Goal: Task Accomplishment & Management: Manage account settings

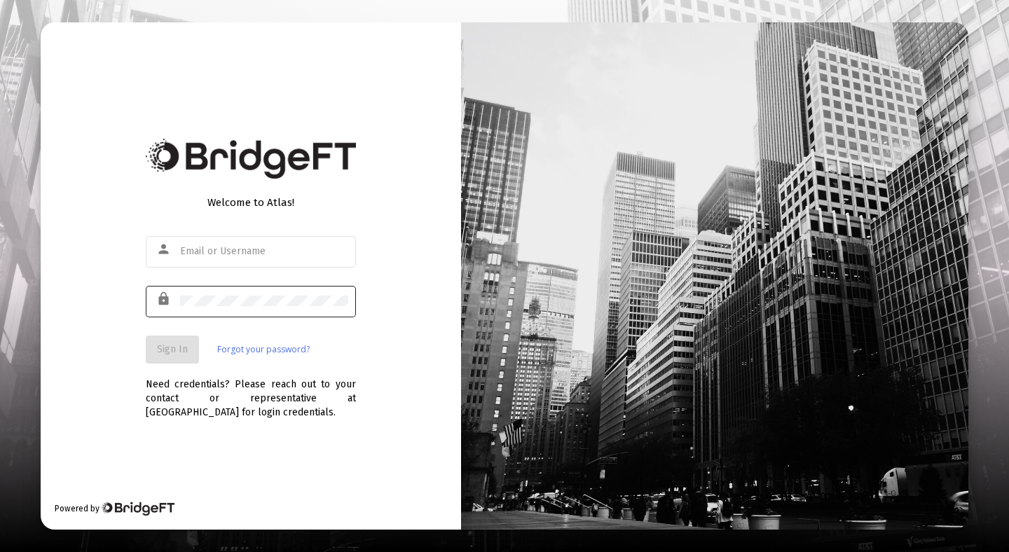
type input "[EMAIL_ADDRESS][DOMAIN_NAME]"
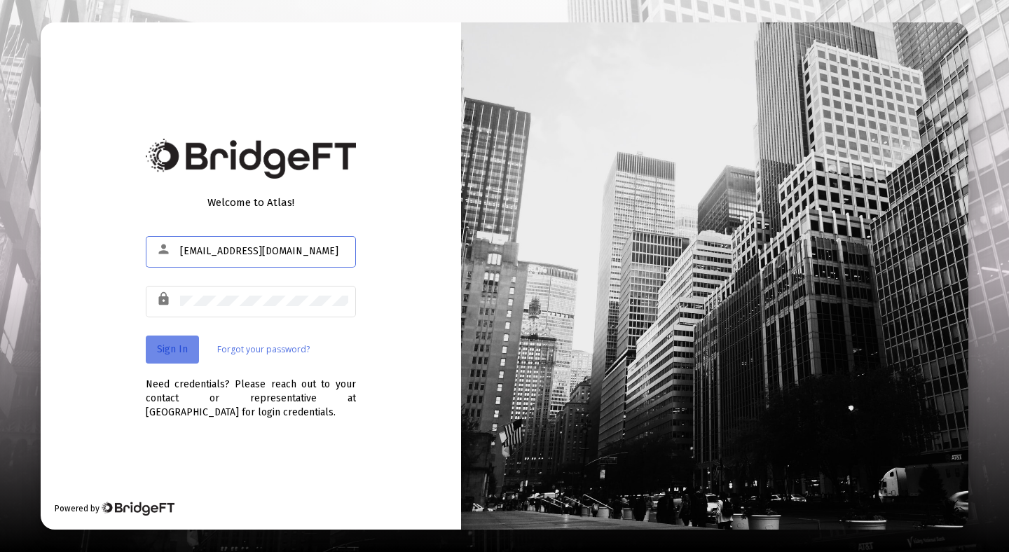
click at [178, 356] on button "Sign In" at bounding box center [172, 350] width 53 height 28
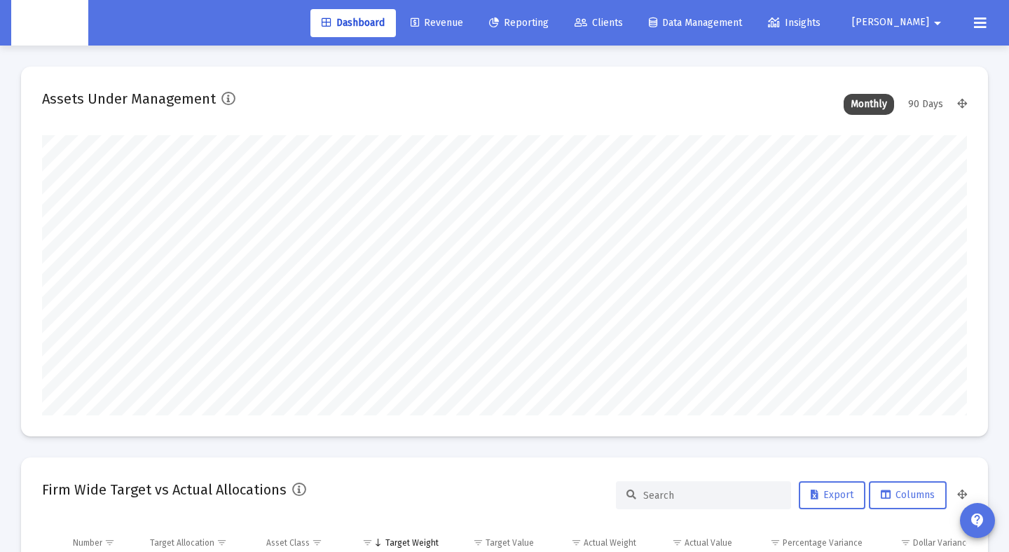
scroll to position [280, 497]
type input "[DATE]"
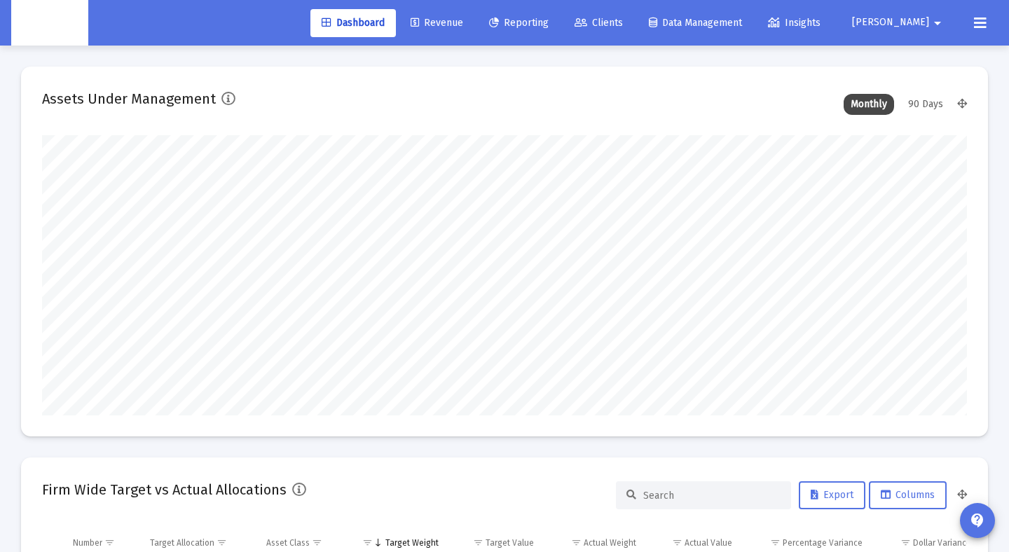
click at [623, 22] on span "Clients" at bounding box center [598, 23] width 48 height 12
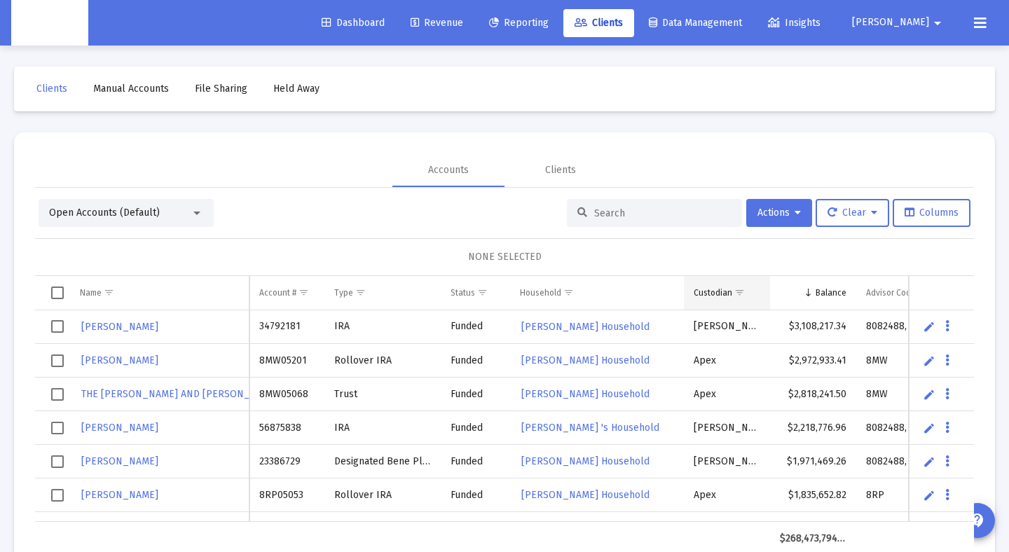
click at [734, 290] on span "Show filter options for column 'Custodian'" at bounding box center [739, 292] width 11 height 11
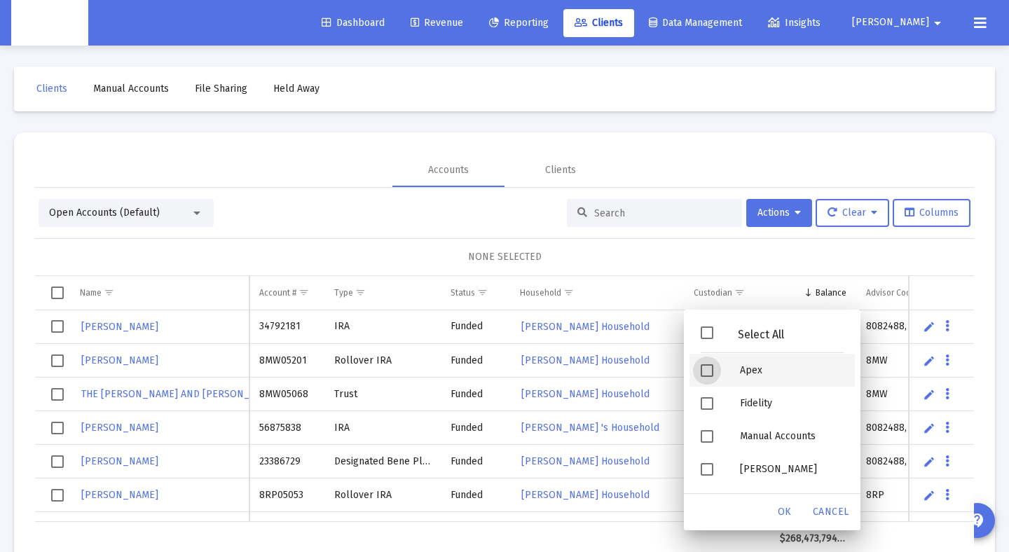
click at [713, 370] on span "Filter options" at bounding box center [707, 370] width 13 height 13
click at [779, 510] on span "OK" at bounding box center [785, 512] width 14 height 12
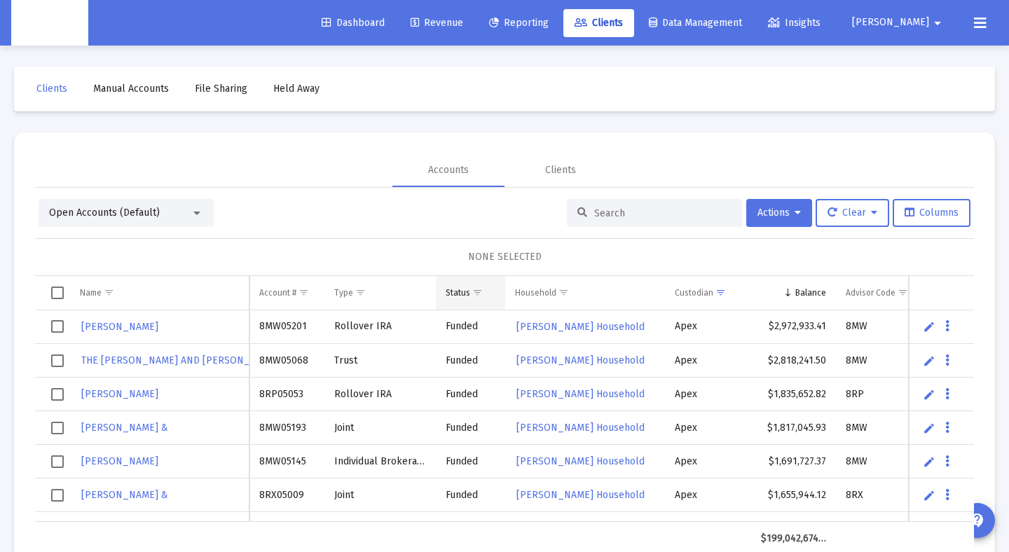
click at [477, 297] on span "Show filter options for column 'Status'" at bounding box center [477, 292] width 11 height 11
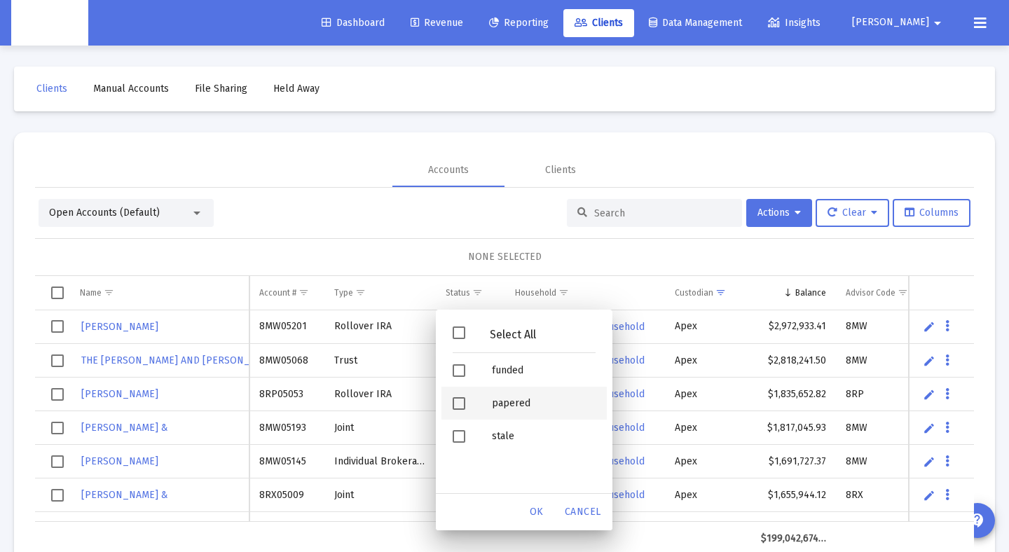
click at [465, 411] on div "Filter options" at bounding box center [460, 403] width 39 height 33
click at [460, 406] on span "Filter options" at bounding box center [459, 403] width 13 height 13
click at [454, 369] on span "Filter options" at bounding box center [459, 370] width 13 height 13
click at [539, 511] on span "OK" at bounding box center [537, 512] width 14 height 12
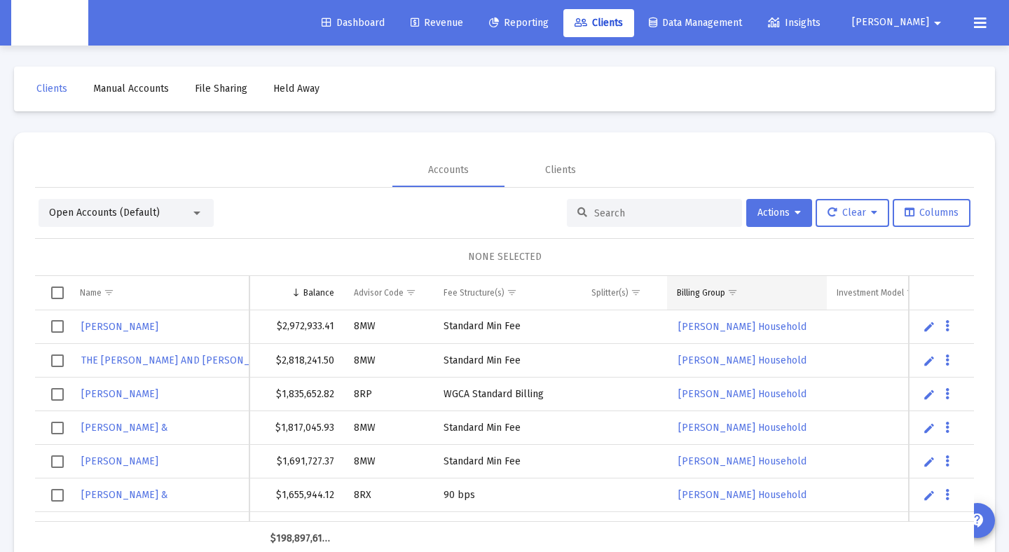
click at [738, 290] on span "Show filter options for column 'Billing Group'" at bounding box center [732, 292] width 11 height 11
click at [727, 296] on span "Show filter options for column 'Billing Group'" at bounding box center [732, 292] width 11 height 11
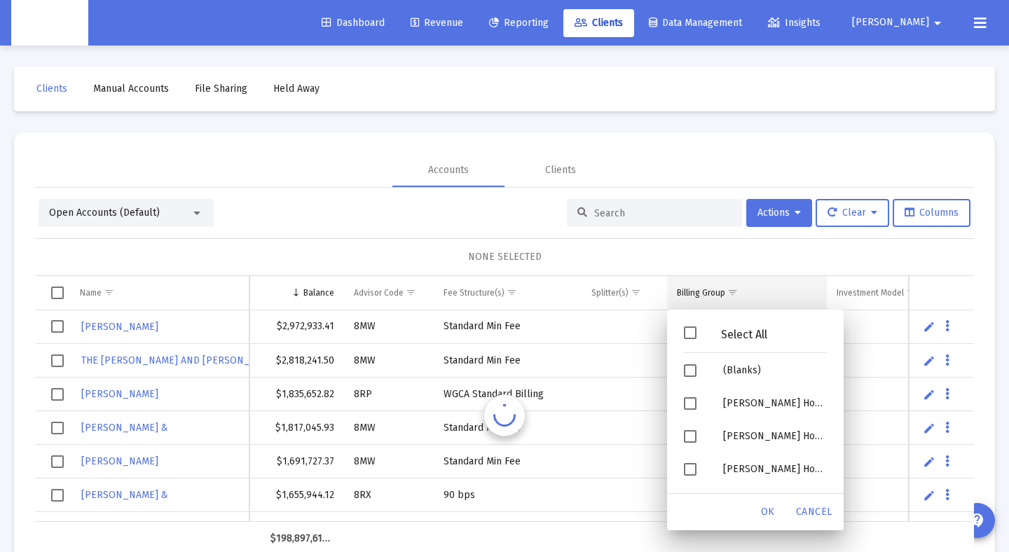
click at [713, 294] on div "Billing Group" at bounding box center [701, 292] width 48 height 11
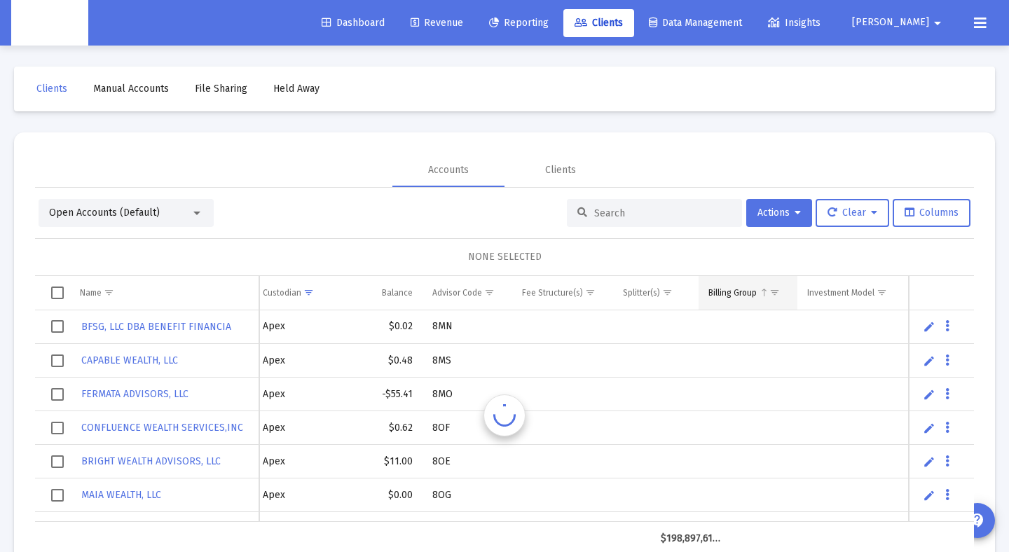
scroll to position [0, 312]
click at [64, 291] on span "Select all" at bounding box center [57, 293] width 13 height 13
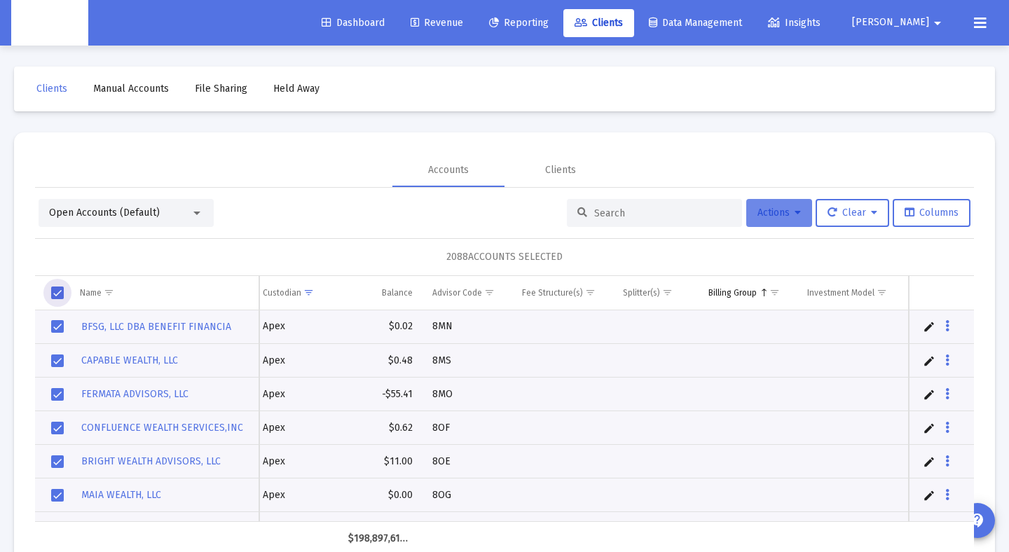
click at [794, 213] on icon at bounding box center [797, 213] width 6 height 10
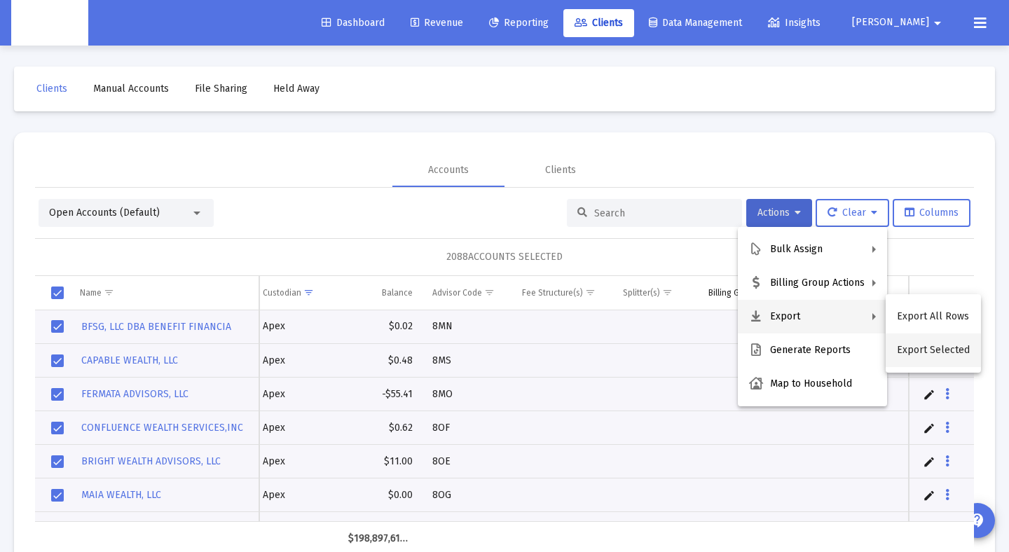
click at [941, 353] on button "Export Selected" at bounding box center [933, 350] width 95 height 34
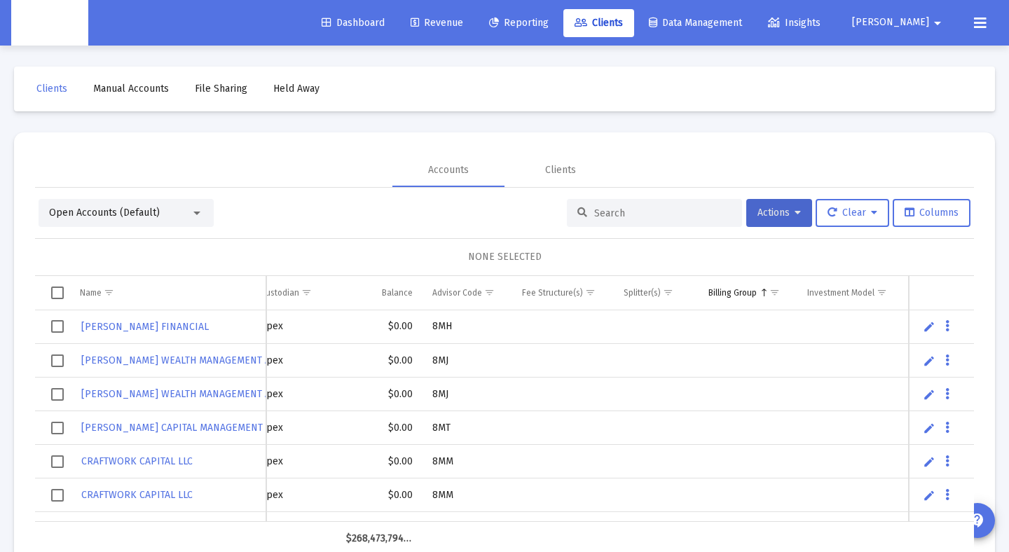
scroll to position [0, 311]
click at [643, 216] on input at bounding box center [662, 213] width 137 height 12
paste input "[PERSON_NAME]"
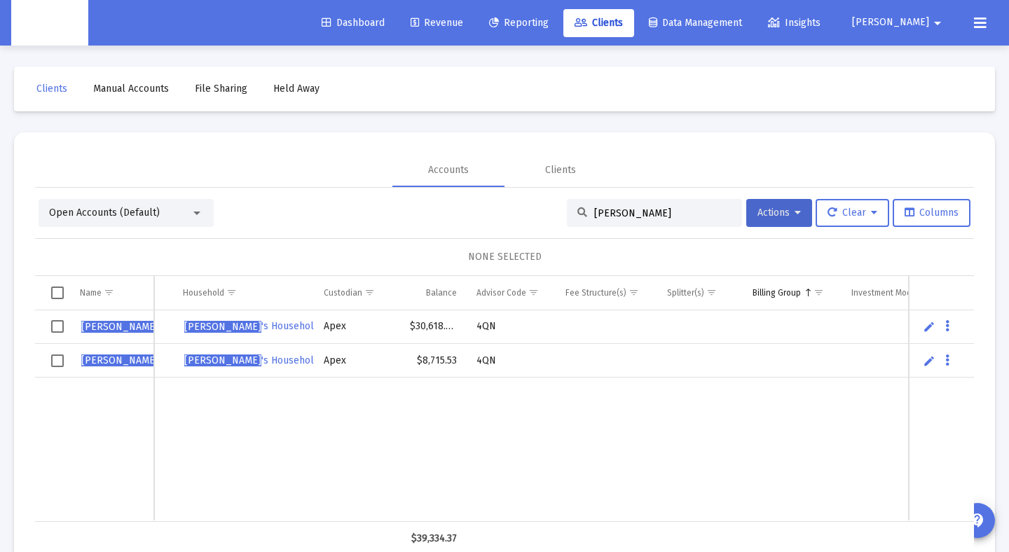
scroll to position [0, 232]
type input "[PERSON_NAME]"
click at [280, 446] on td "Data grid" at bounding box center [247, 450] width 141 height 144
click at [59, 292] on span "Select all" at bounding box center [57, 293] width 13 height 13
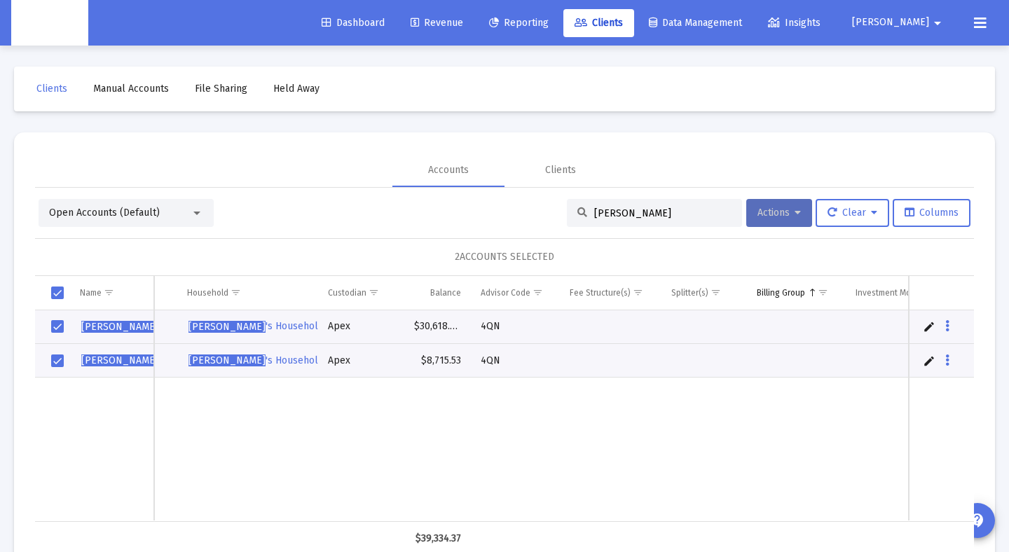
click at [804, 214] on button "Actions" at bounding box center [779, 213] width 66 height 28
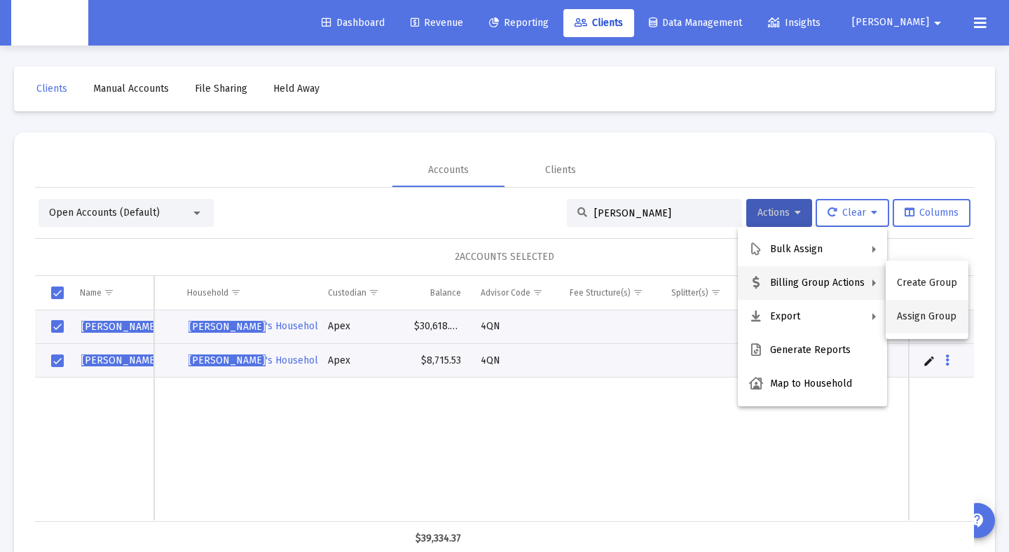
click at [912, 317] on button "Assign Group" at bounding box center [927, 317] width 83 height 34
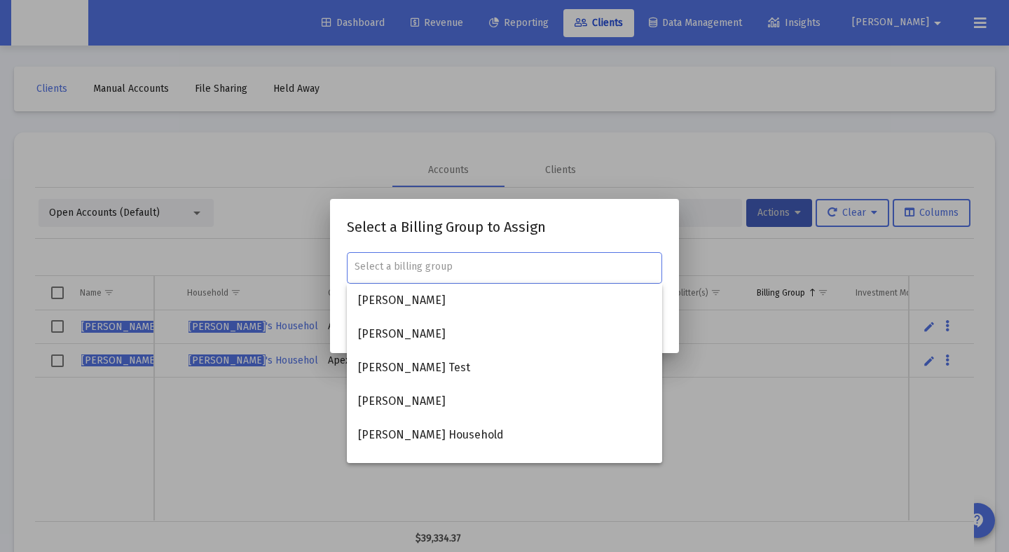
paste input "[PERSON_NAME]"
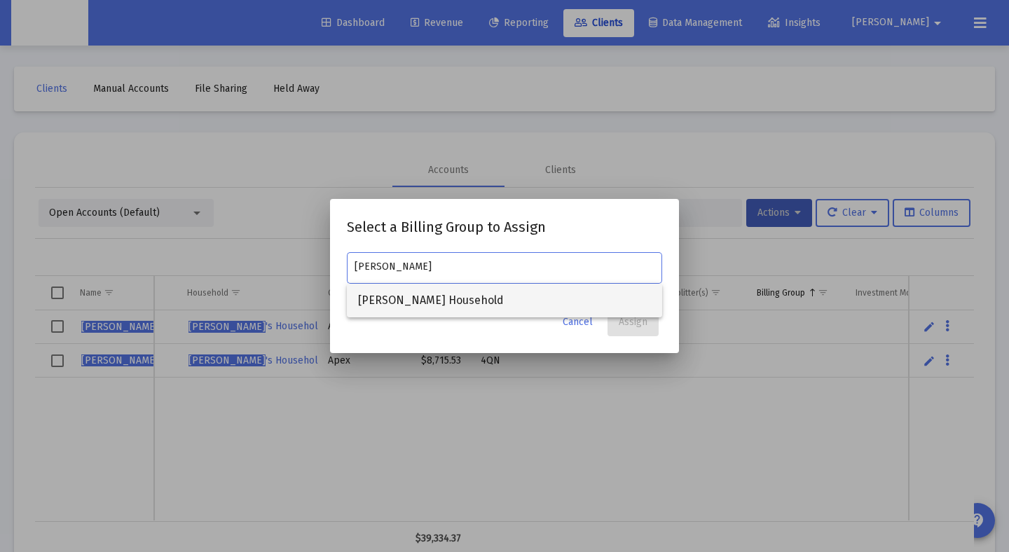
click at [440, 307] on span "[PERSON_NAME] Household" at bounding box center [504, 301] width 293 height 34
type input "[PERSON_NAME] Household"
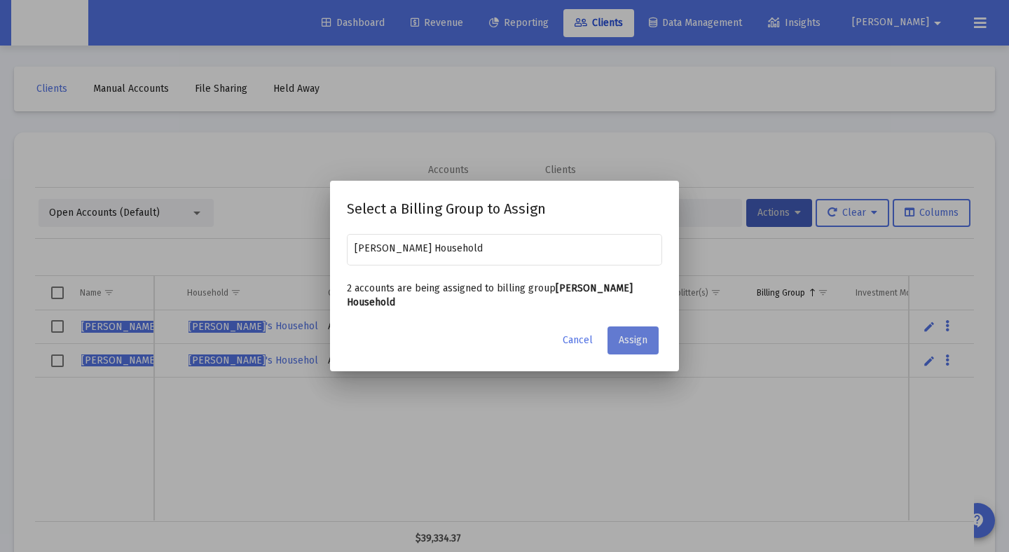
click at [642, 338] on span "Assign" at bounding box center [633, 340] width 29 height 12
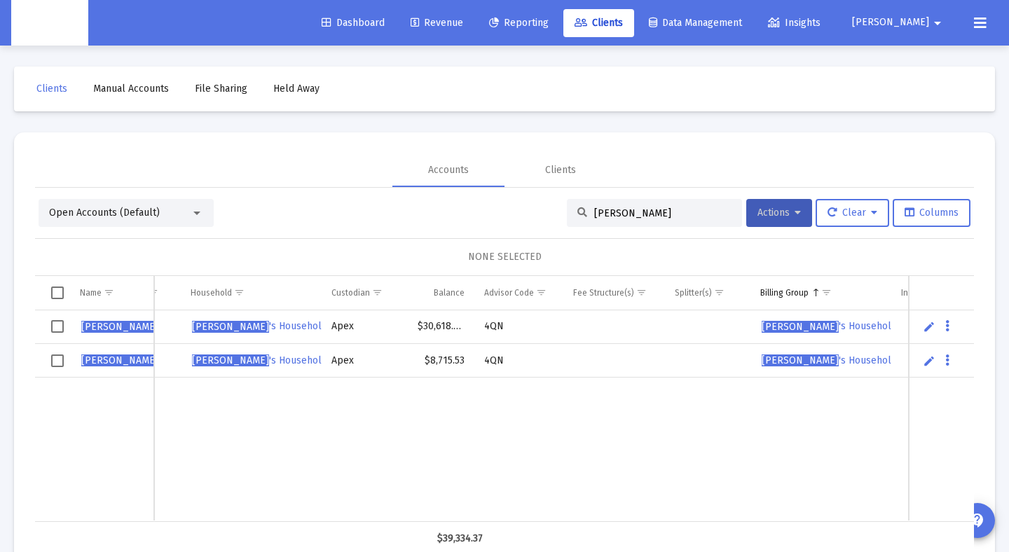
scroll to position [0, 181]
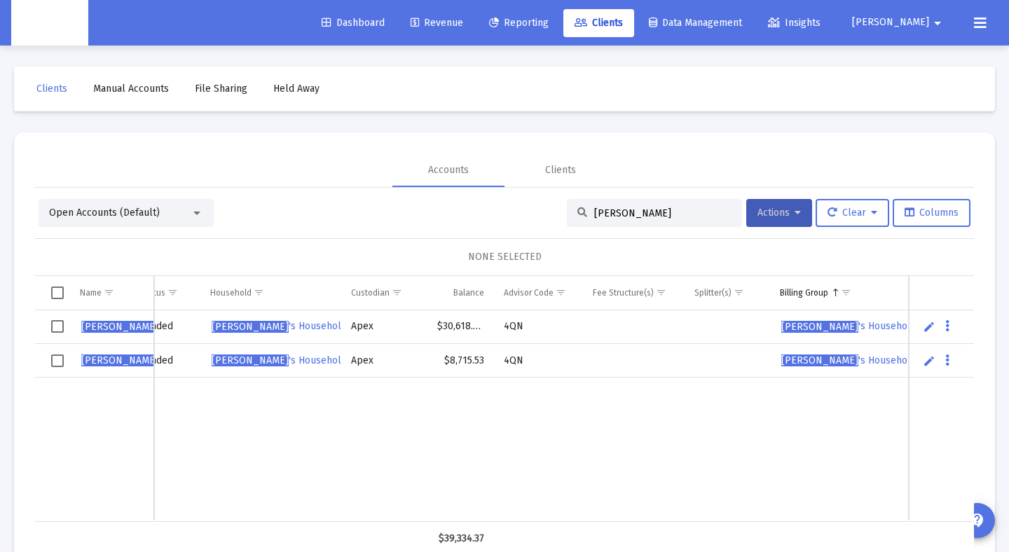
drag, startPoint x: 900, startPoint y: 324, endPoint x: 776, endPoint y: 329, distance: 124.1
click at [776, 329] on td "[PERSON_NAME] 's Household" at bounding box center [840, 327] width 141 height 34
drag, startPoint x: 778, startPoint y: 329, endPoint x: 812, endPoint y: 326, distance: 33.7
click at [853, 329] on td "[PERSON_NAME] 's Household" at bounding box center [840, 327] width 141 height 34
click at [673, 215] on input "[PERSON_NAME]" at bounding box center [662, 213] width 137 height 12
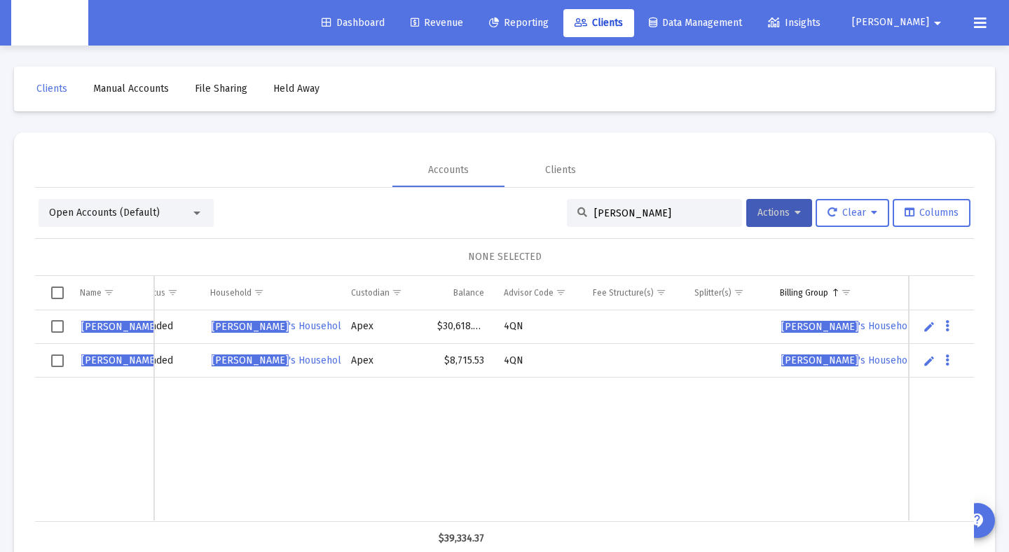
drag, startPoint x: 673, startPoint y: 215, endPoint x: 464, endPoint y: 201, distance: 209.9
click at [464, 201] on div "Open Accounts (Default) [PERSON_NAME] Actions Clear Columns" at bounding box center [505, 213] width 932 height 28
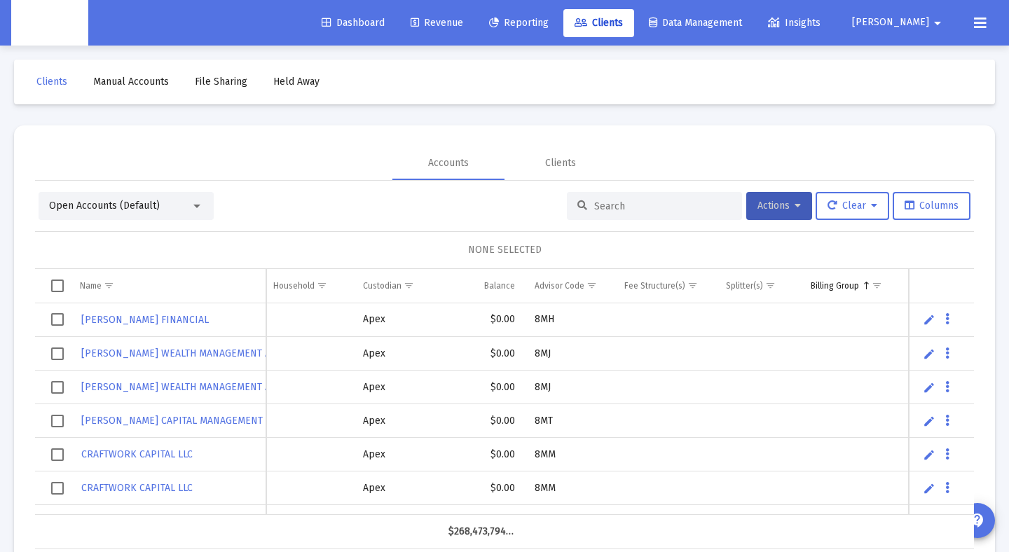
scroll to position [8, 0]
click at [650, 203] on input at bounding box center [662, 205] width 137 height 12
paste input "[PERSON_NAME]"
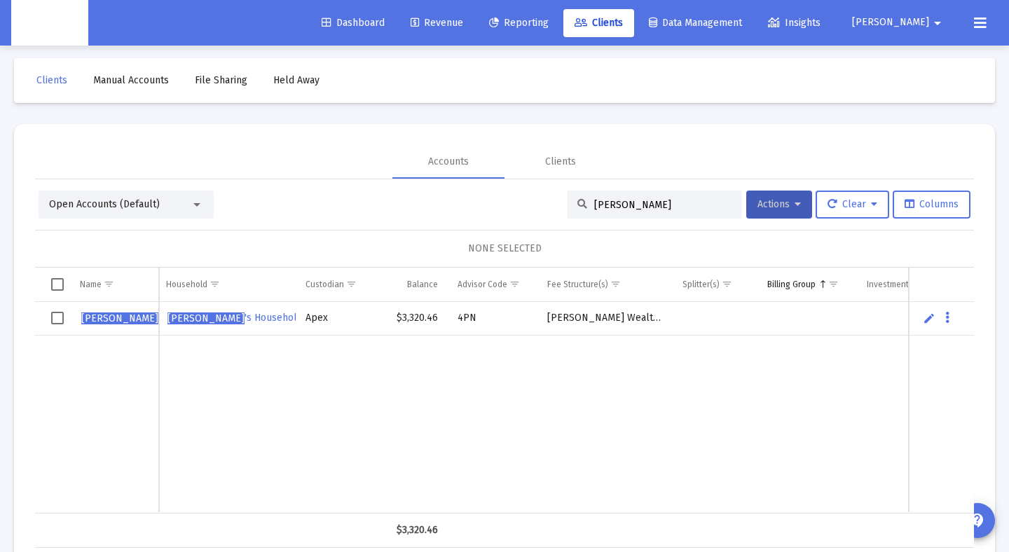
scroll to position [0, 0]
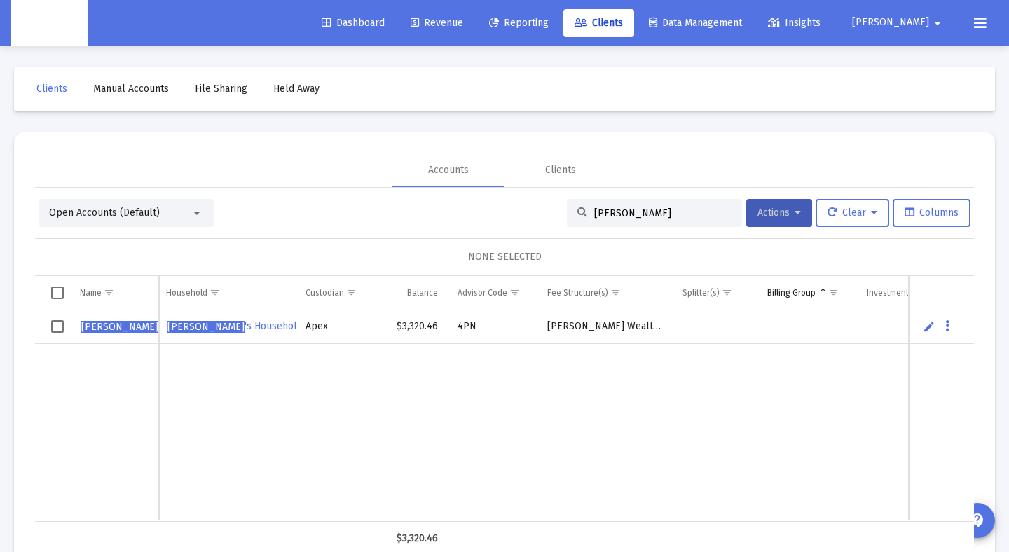
type input "[PERSON_NAME]"
click at [58, 326] on span "Select row" at bounding box center [57, 326] width 13 height 13
drag, startPoint x: 812, startPoint y: 221, endPoint x: 793, endPoint y: 235, distance: 23.5
click at [793, 235] on div "Open Accounts (Default) [PERSON_NAME] Actions Clear Columns 1 ACCOUNT SELECTED …" at bounding box center [504, 377] width 939 height 357
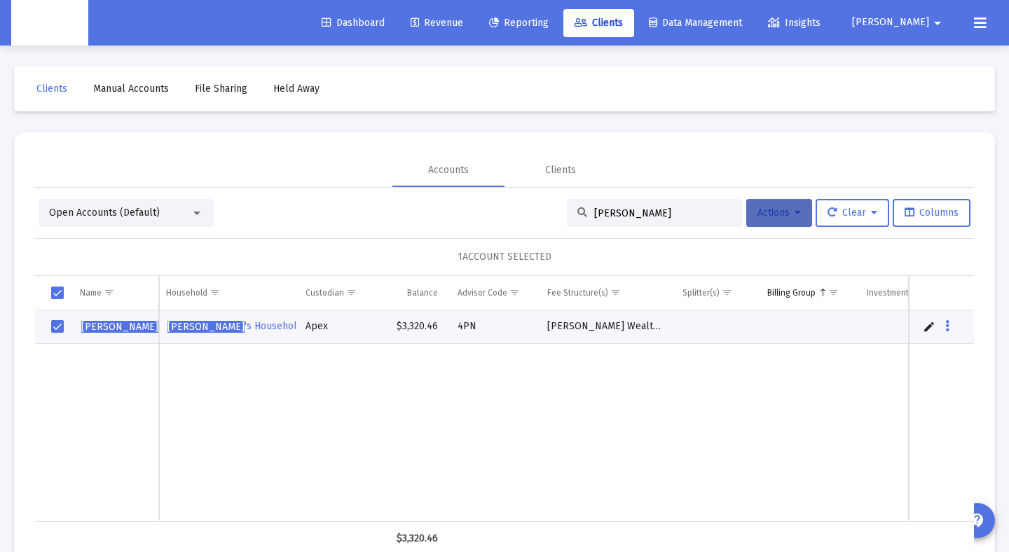
click at [795, 216] on button "Actions" at bounding box center [779, 213] width 66 height 28
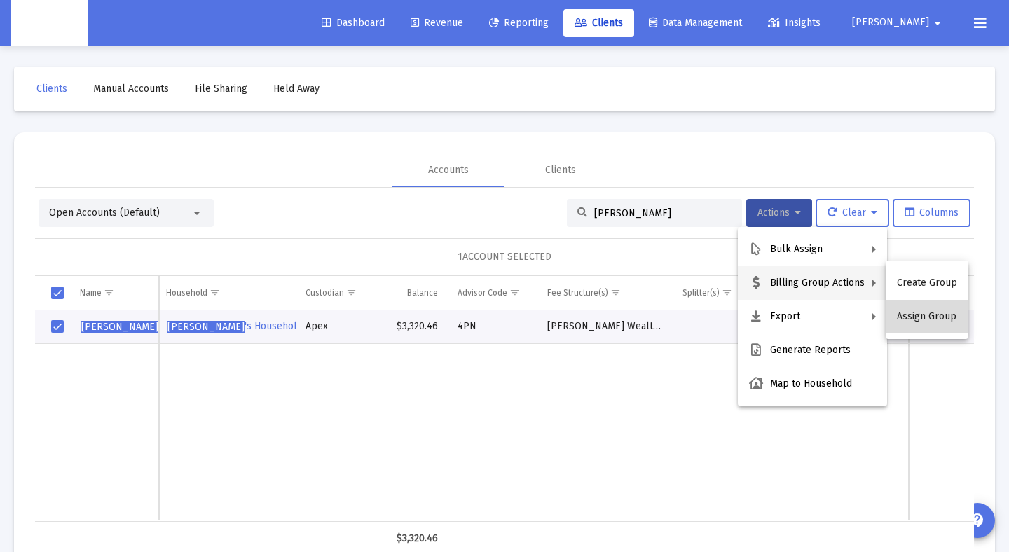
click at [928, 312] on button "Assign Group" at bounding box center [927, 317] width 83 height 34
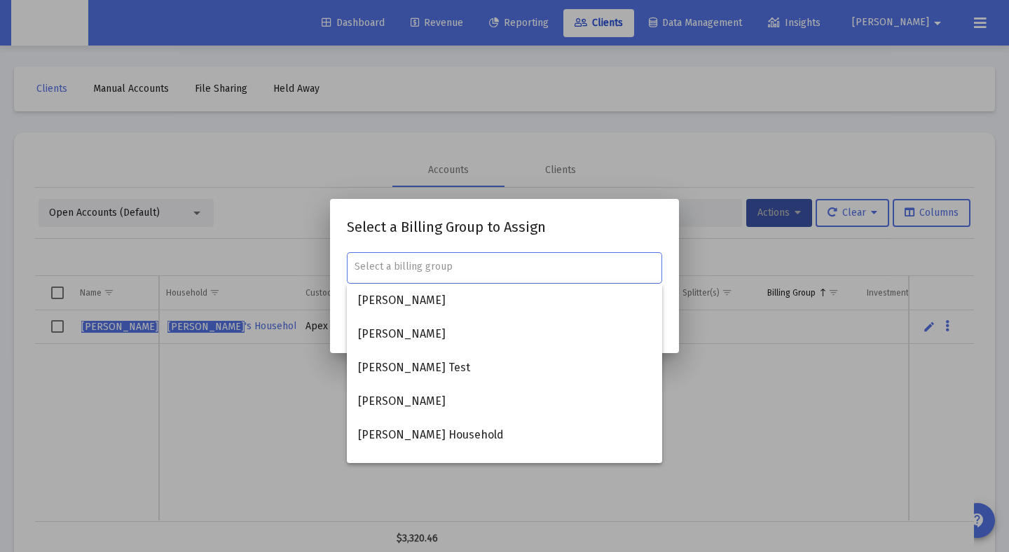
paste input "[PERSON_NAME]"
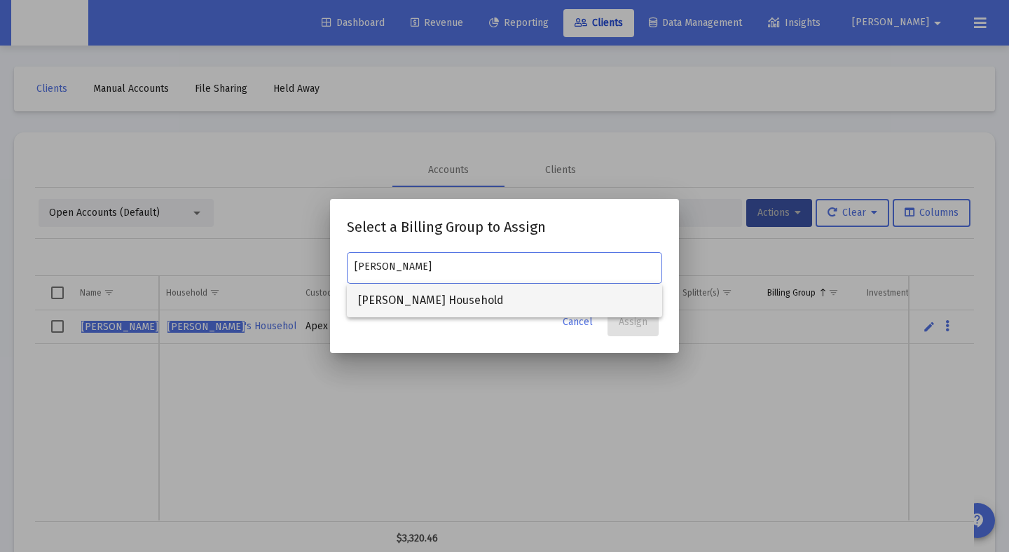
click at [460, 286] on span "[PERSON_NAME] Household" at bounding box center [504, 301] width 293 height 34
type input "[PERSON_NAME] Household"
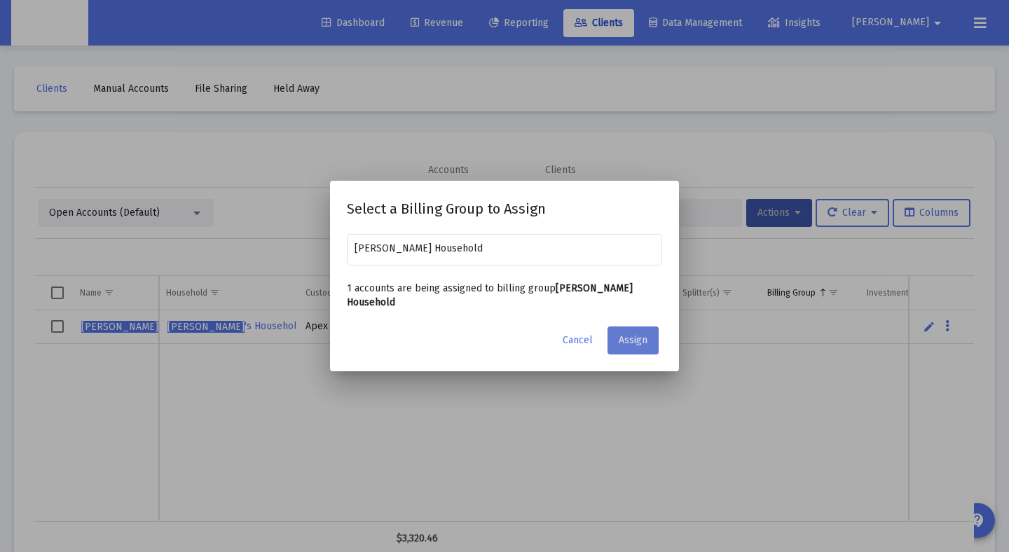
click at [639, 345] on span "Assign" at bounding box center [633, 340] width 29 height 12
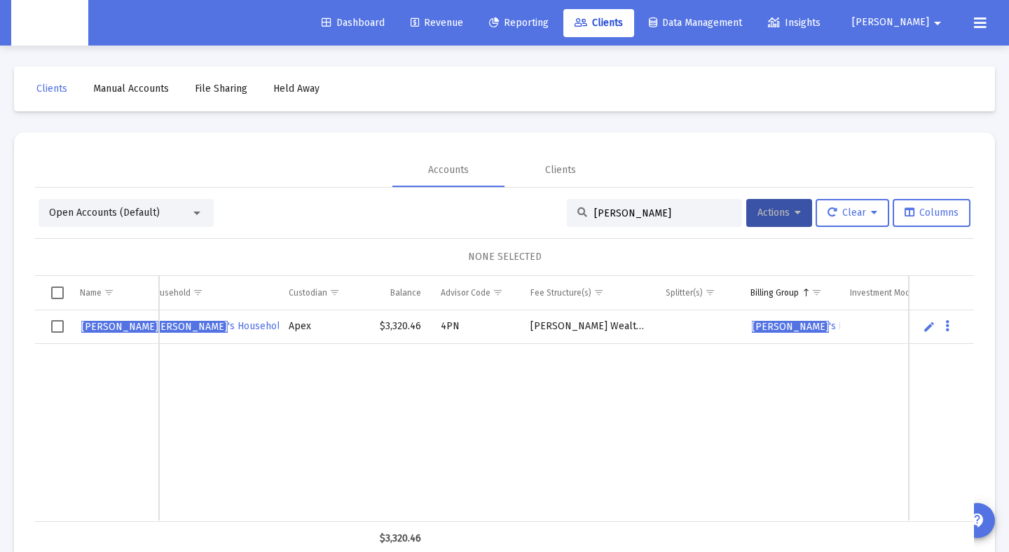
scroll to position [0, 228]
drag, startPoint x: 656, startPoint y: 214, endPoint x: 460, endPoint y: 215, distance: 196.2
click at [460, 215] on div "Open Accounts (Default) [PERSON_NAME] Actions Clear Columns" at bounding box center [505, 213] width 932 height 28
paste input "4PS05041"
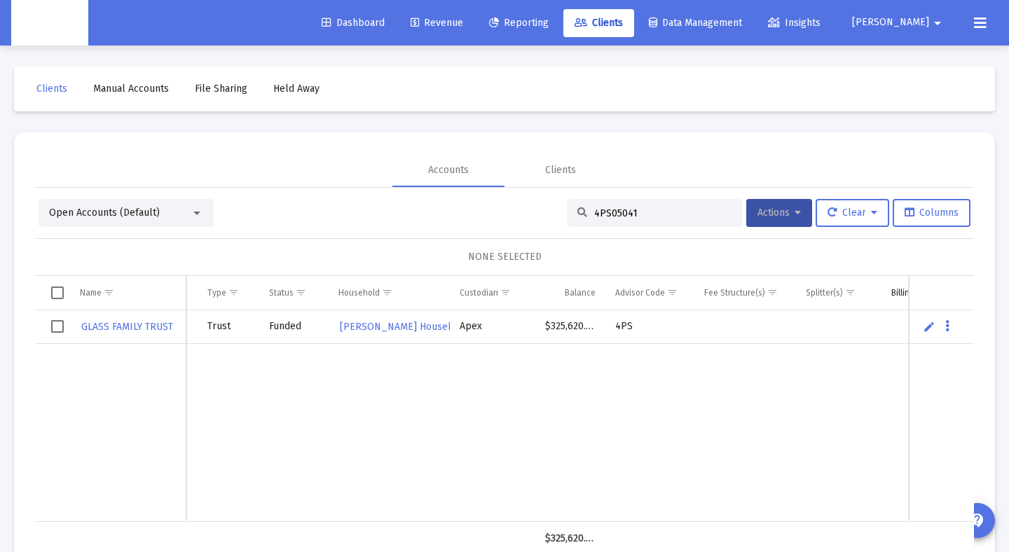
scroll to position [0, 45]
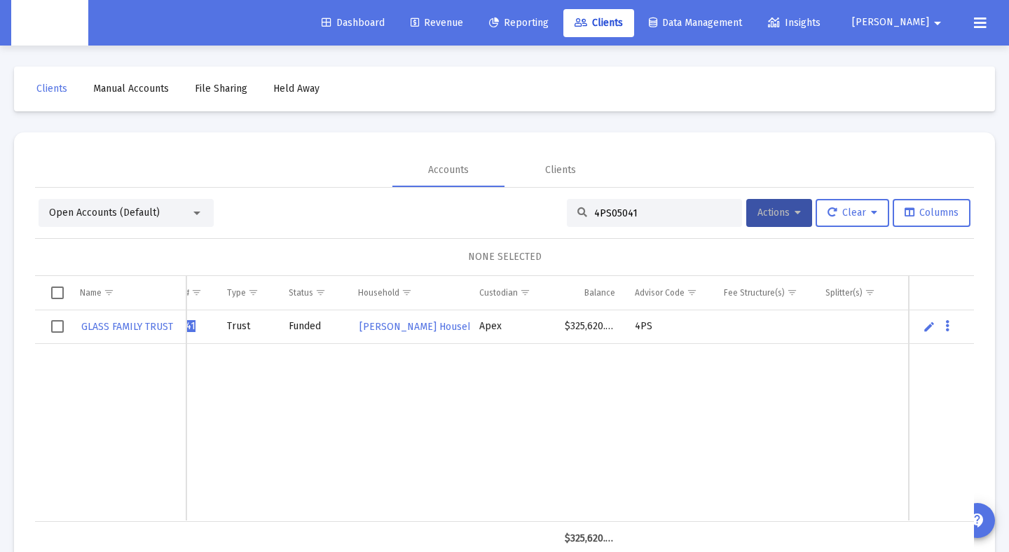
type input "4PS05041"
click at [798, 216] on button "Actions" at bounding box center [779, 213] width 66 height 28
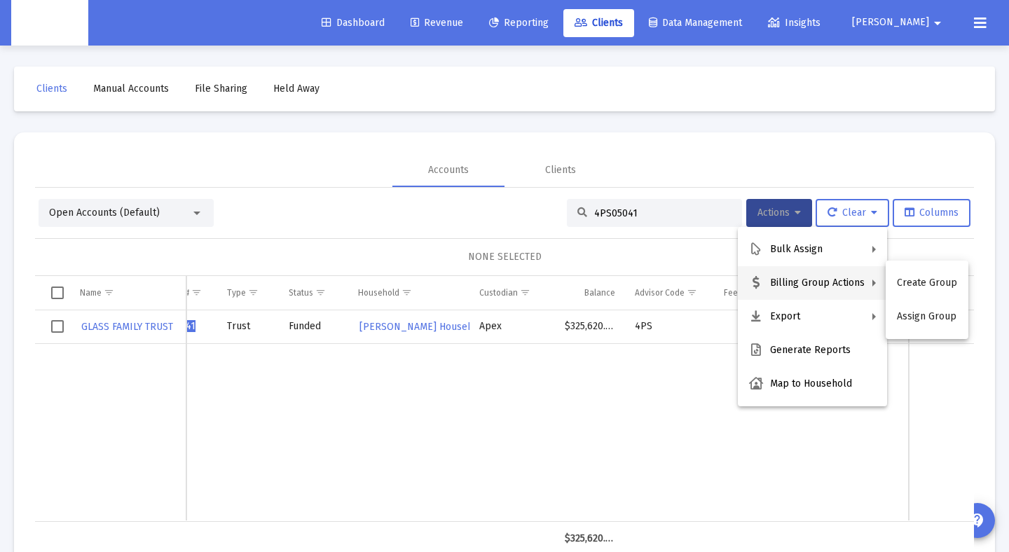
click at [928, 319] on button "Assign Group" at bounding box center [927, 317] width 83 height 34
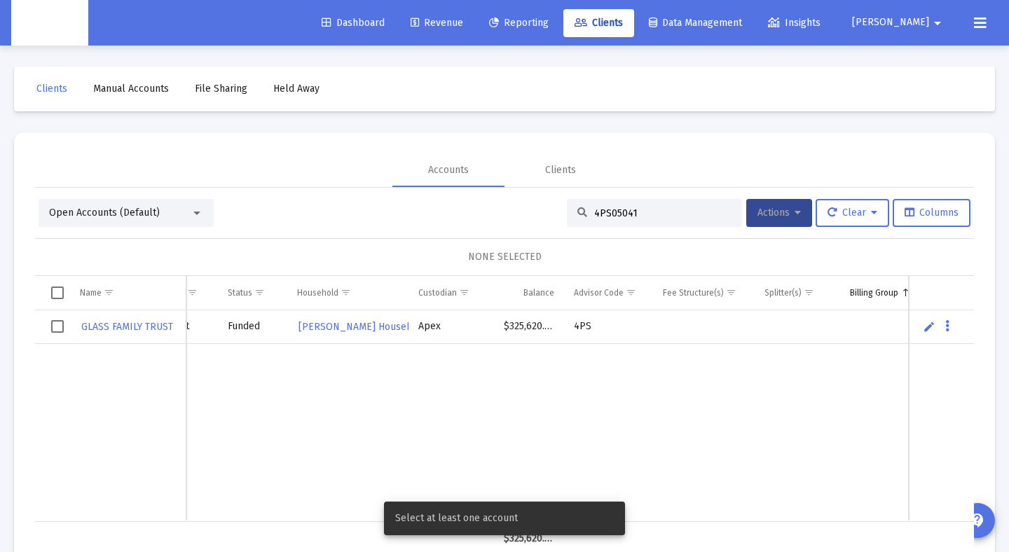
scroll to position [0, 160]
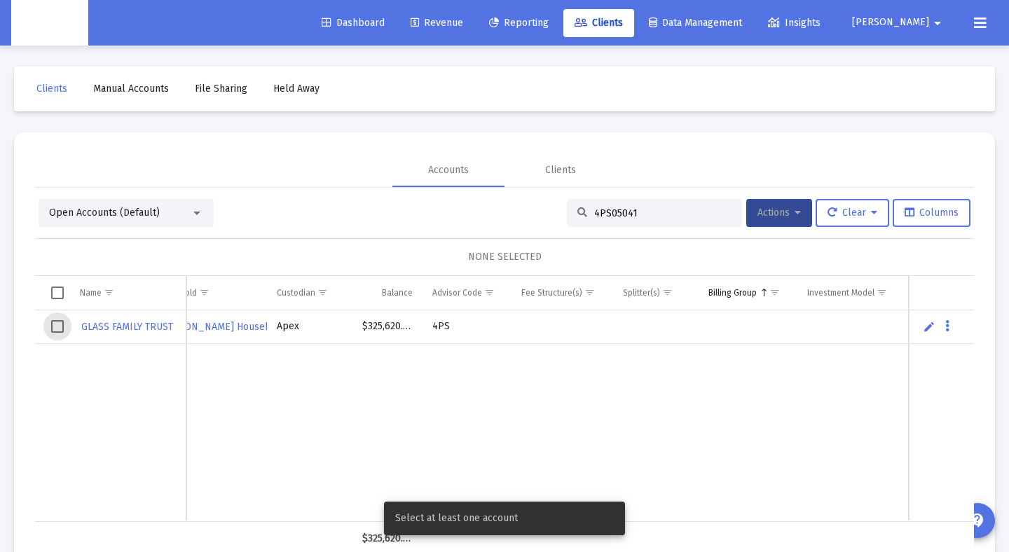
click at [53, 330] on span "Select row" at bounding box center [57, 326] width 13 height 13
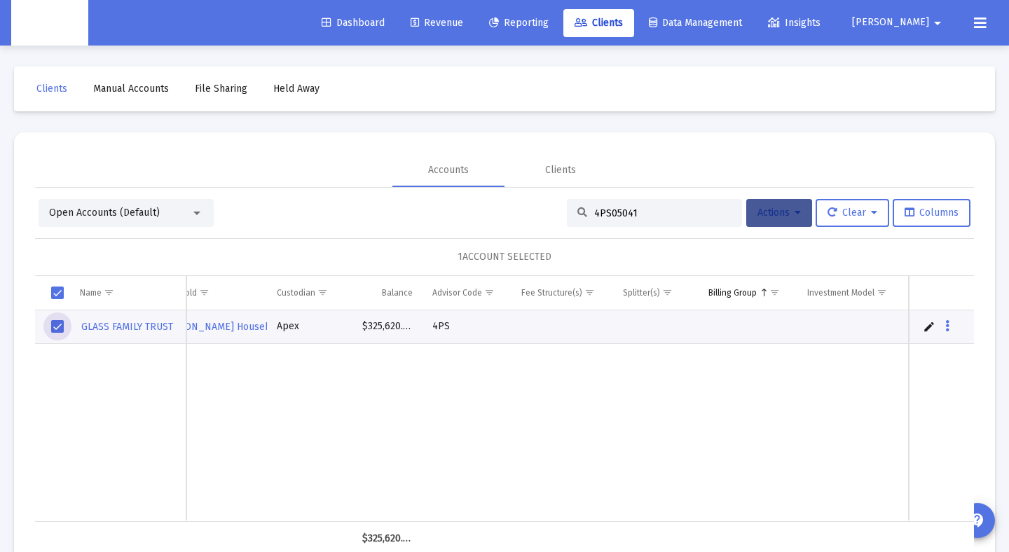
click at [794, 216] on icon at bounding box center [797, 213] width 6 height 10
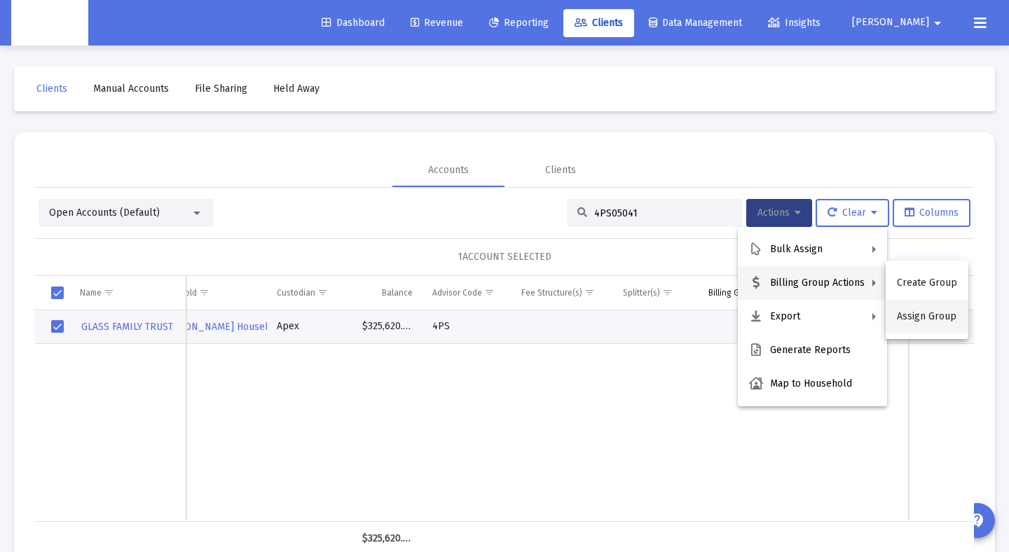
click at [909, 314] on button "Assign Group" at bounding box center [927, 317] width 83 height 34
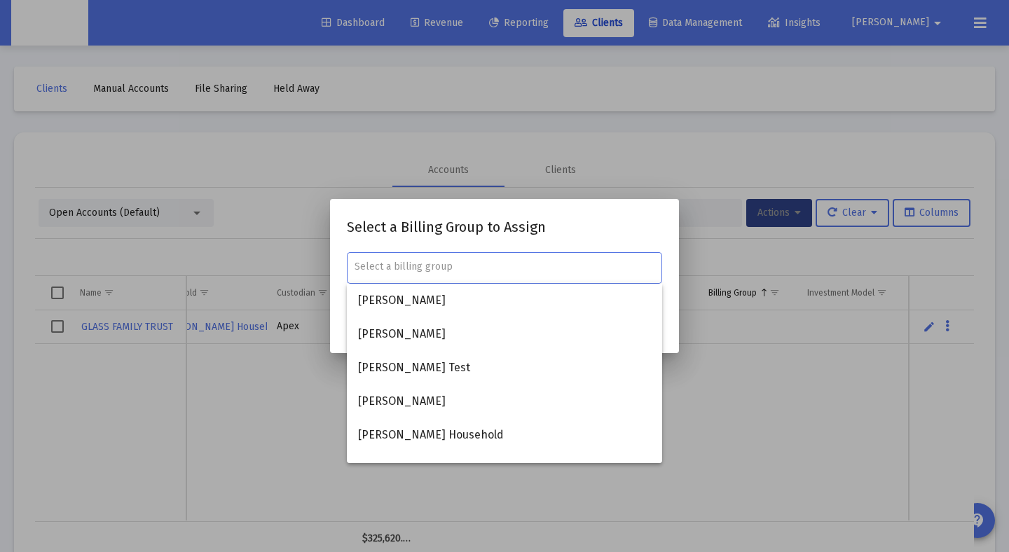
paste input "[PERSON_NAME] Household"
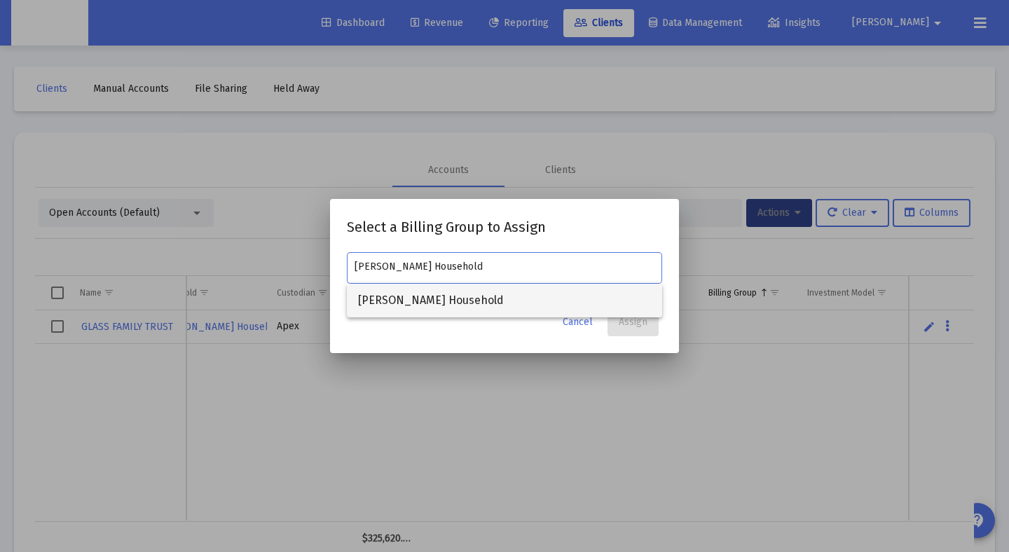
type input "[PERSON_NAME] Household"
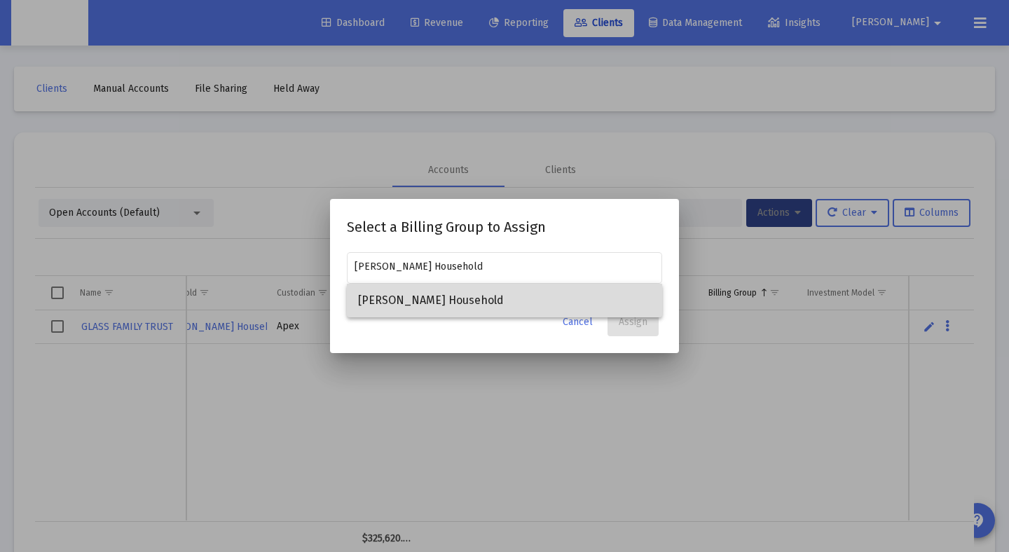
click at [487, 295] on span "[PERSON_NAME] Household" at bounding box center [504, 301] width 293 height 34
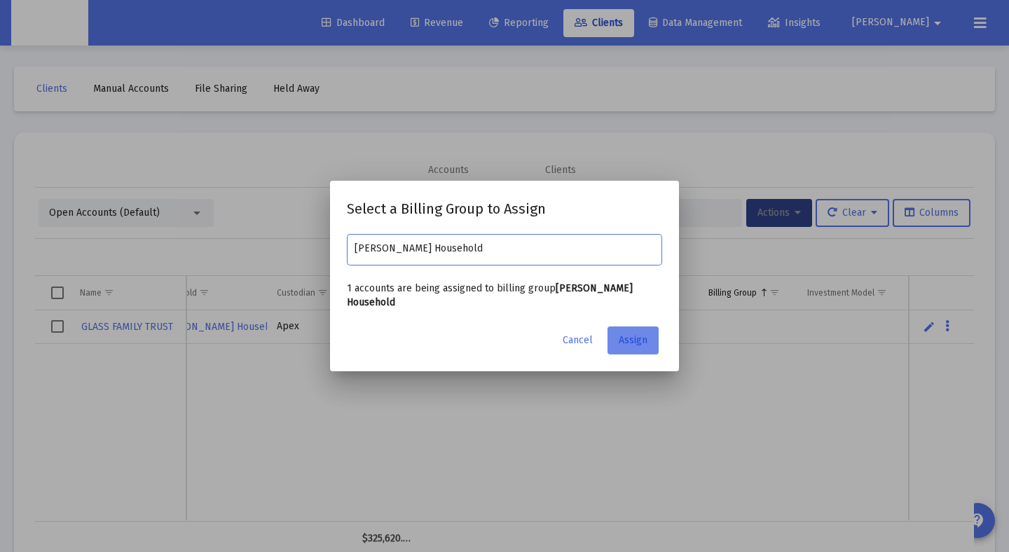
click at [626, 334] on span "Assign" at bounding box center [633, 340] width 29 height 12
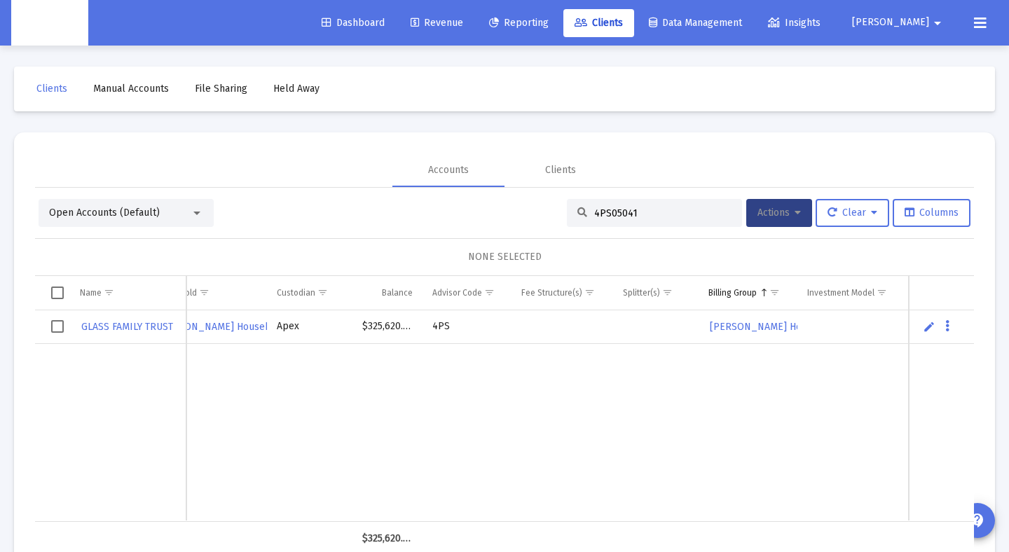
click at [647, 213] on input "4PS05041" at bounding box center [662, 213] width 137 height 12
drag, startPoint x: 647, startPoint y: 213, endPoint x: 640, endPoint y: 214, distance: 7.0
click at [640, 214] on input "4PS05041" at bounding box center [662, 213] width 137 height 12
paste input "[PERSON_NAME]"
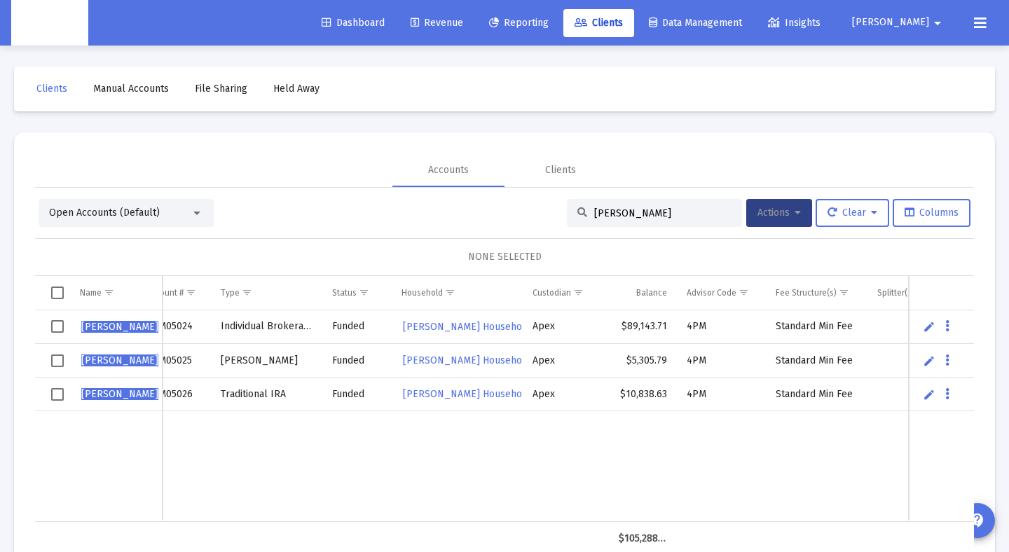
type input "[PERSON_NAME]"
click at [59, 294] on span "Select all" at bounding box center [57, 293] width 13 height 13
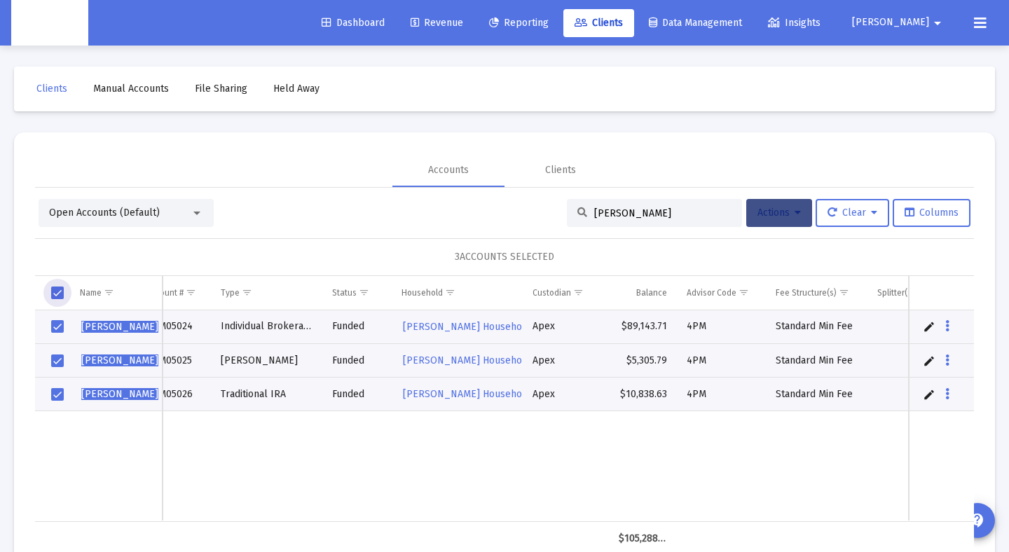
click at [801, 217] on button "Actions" at bounding box center [779, 213] width 66 height 28
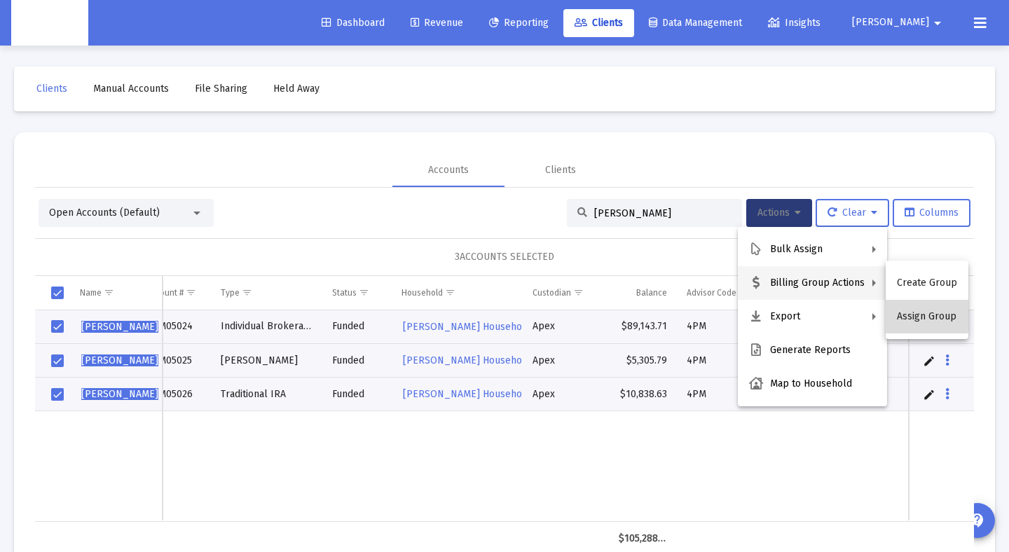
click at [926, 312] on button "Assign Group" at bounding box center [927, 317] width 83 height 34
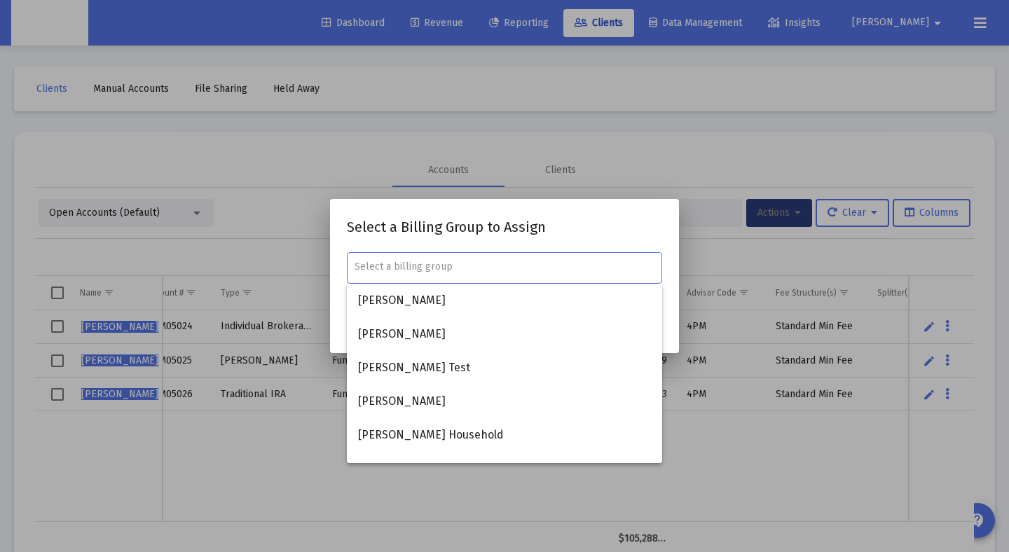
paste input "[PERSON_NAME]"
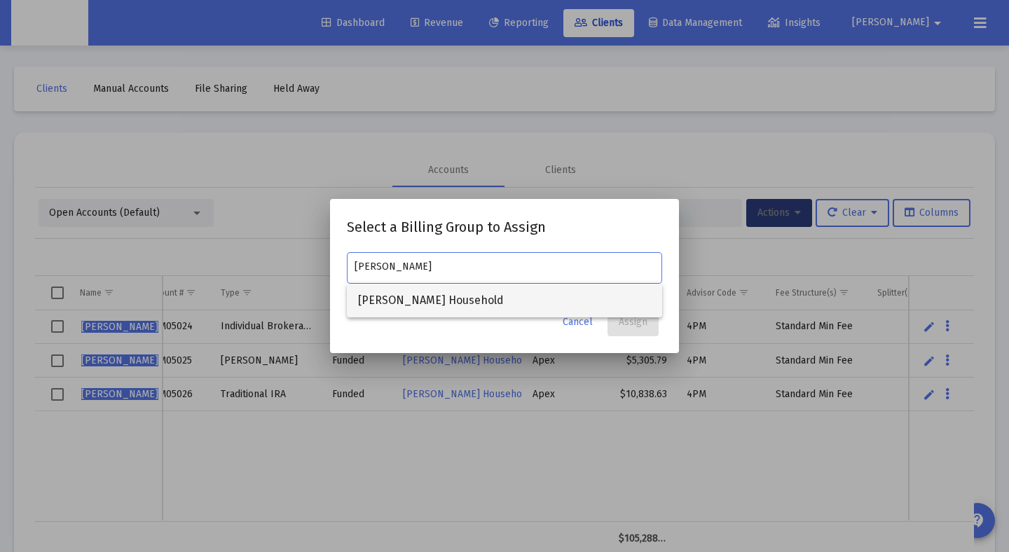
click at [431, 300] on span "[PERSON_NAME] Household" at bounding box center [504, 301] width 293 height 34
type input "[PERSON_NAME] Household"
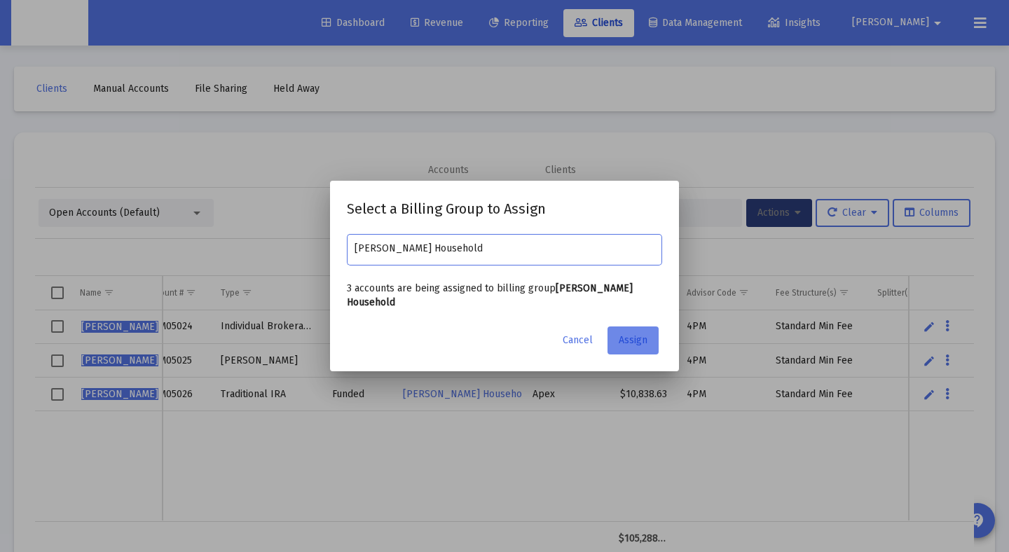
click at [643, 334] on span "Assign" at bounding box center [633, 340] width 29 height 12
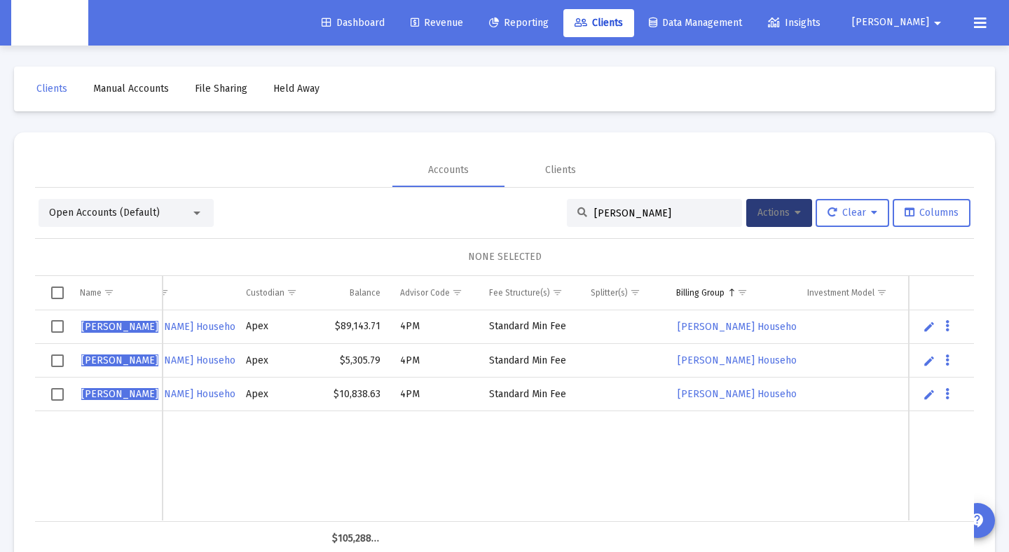
drag, startPoint x: 654, startPoint y: 213, endPoint x: 476, endPoint y: 210, distance: 178.7
click at [476, 210] on div "Open Accounts (Default) [PERSON_NAME] Actions Clear Columns" at bounding box center [505, 213] width 932 height 28
paste input "[PERSON_NAME]"
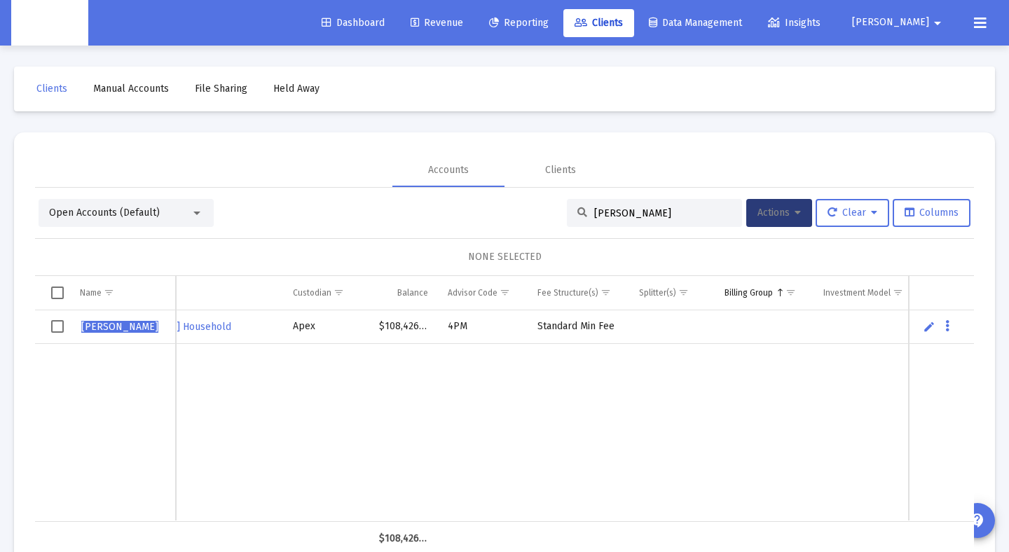
scroll to position [0, 258]
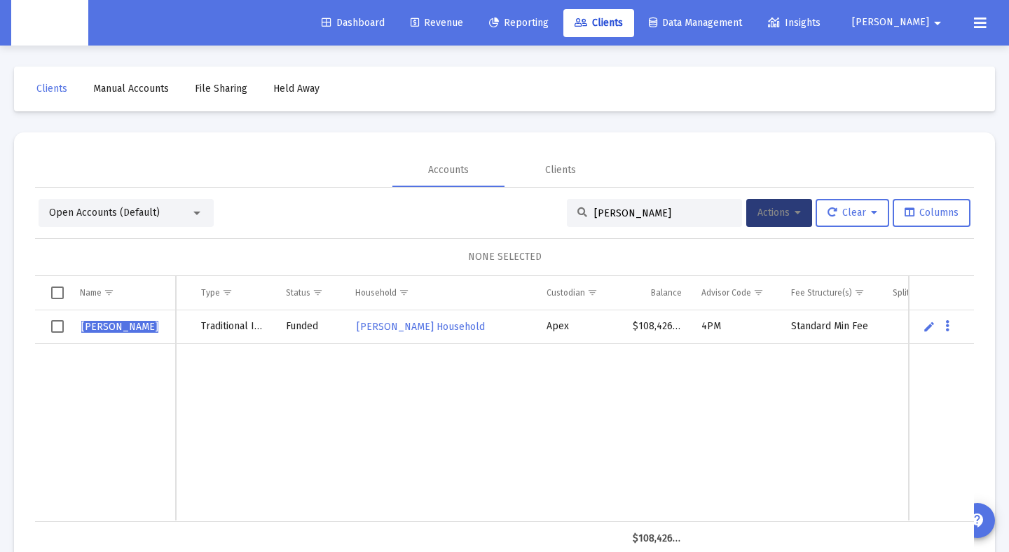
type input "[PERSON_NAME]"
click at [65, 326] on td "Data grid" at bounding box center [52, 327] width 35 height 34
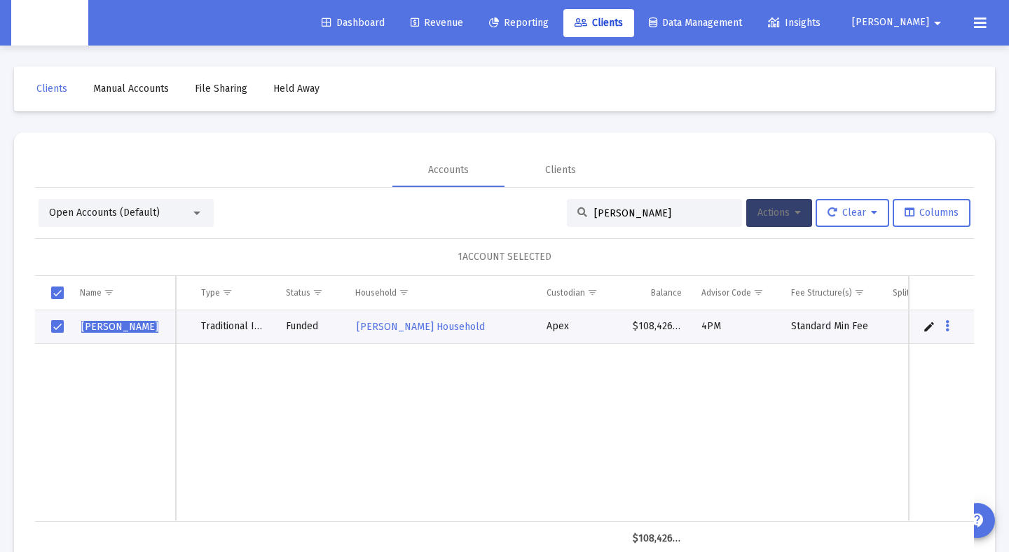
click at [806, 215] on button "Actions" at bounding box center [779, 213] width 66 height 28
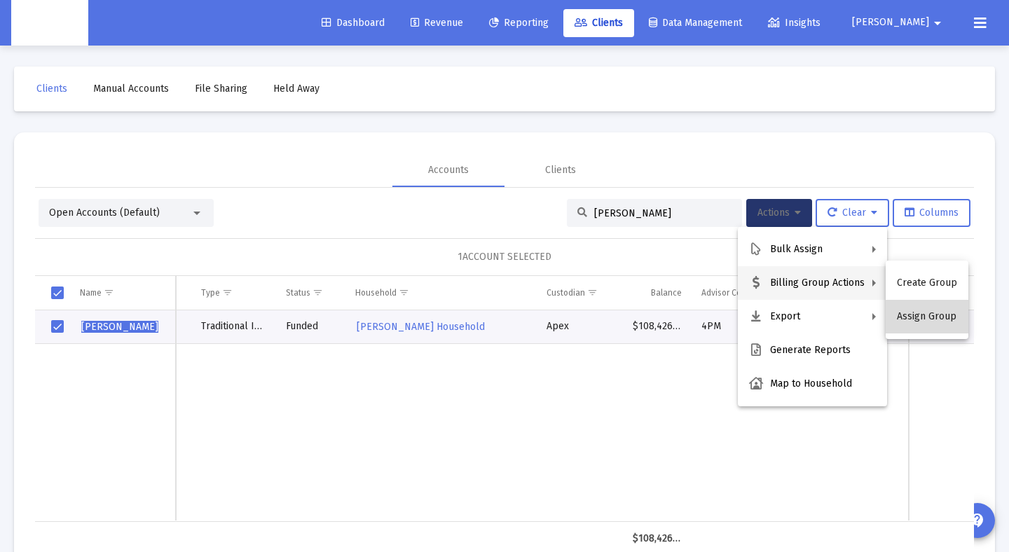
click at [928, 320] on button "Assign Group" at bounding box center [927, 317] width 83 height 34
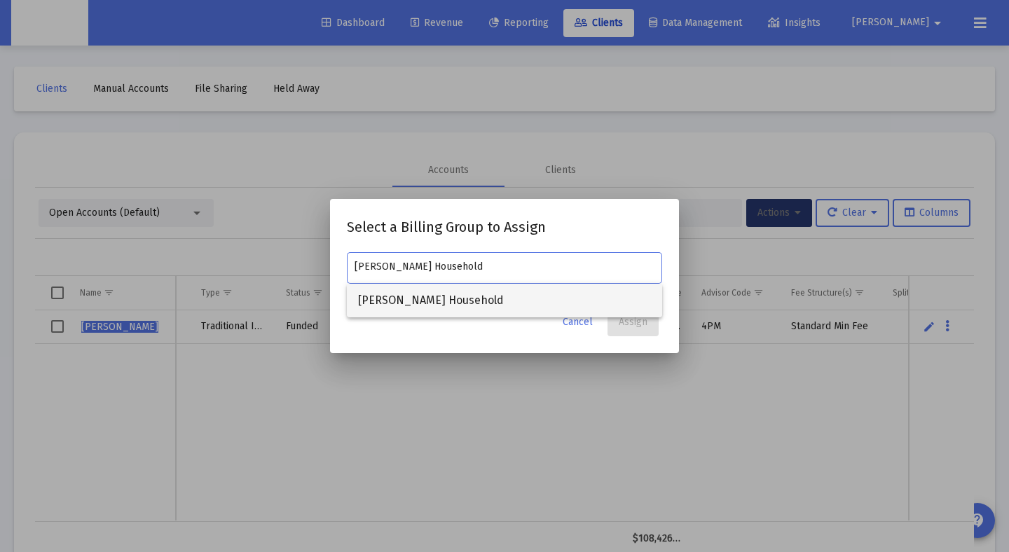
type input "[PERSON_NAME] Household"
click at [511, 296] on span "[PERSON_NAME] Household" at bounding box center [504, 301] width 293 height 34
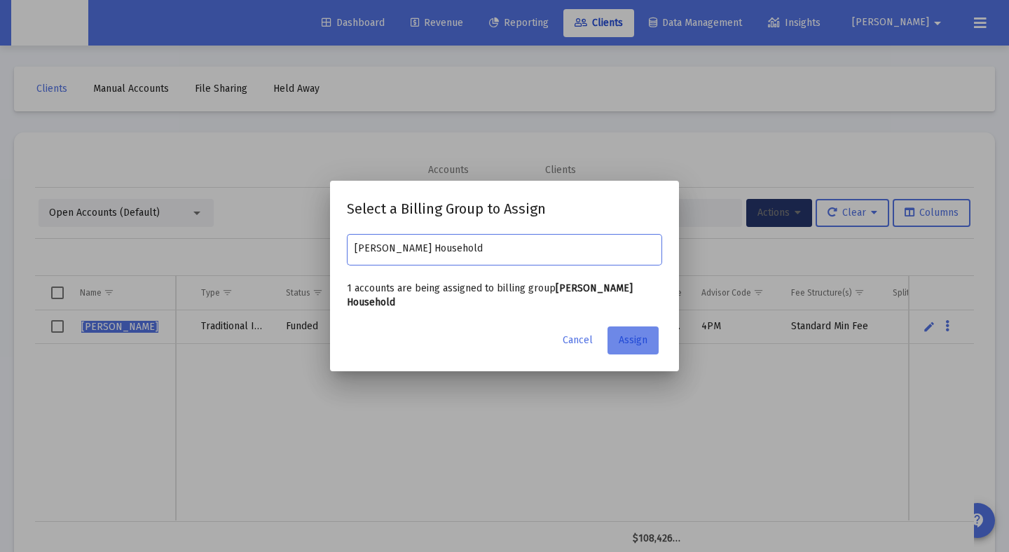
click at [633, 342] on span "Assign" at bounding box center [633, 340] width 29 height 12
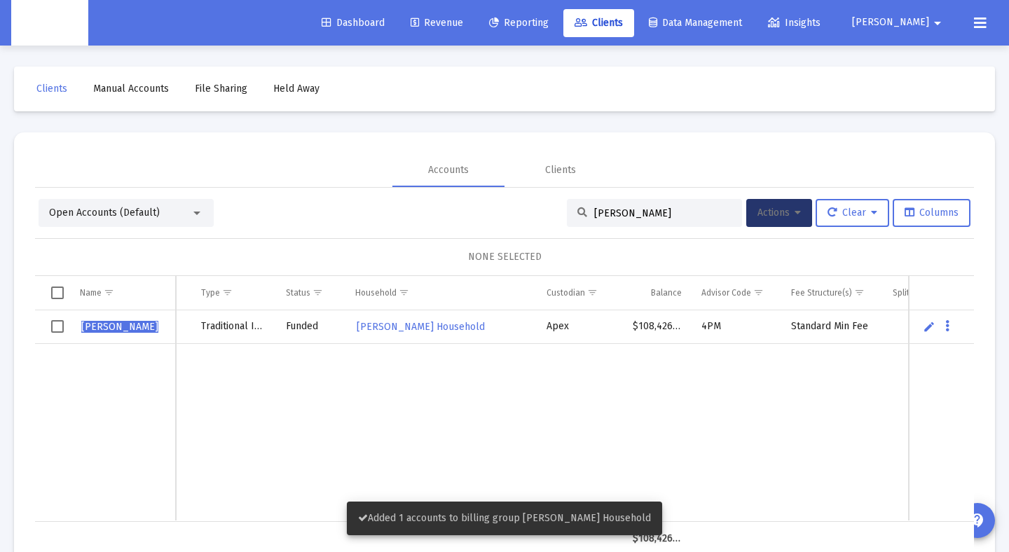
scroll to position [3, 0]
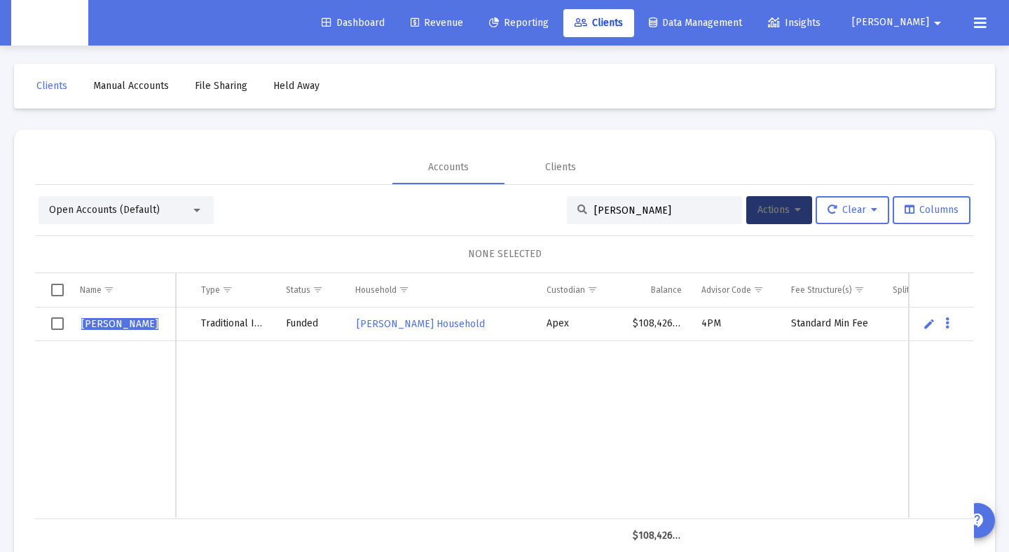
click at [673, 205] on div "[PERSON_NAME]" at bounding box center [654, 210] width 175 height 28
drag, startPoint x: 549, startPoint y: 204, endPoint x: 530, endPoint y: 203, distance: 18.2
click at [530, 203] on div "Open Accounts (Default) [PERSON_NAME] Actions Clear Columns" at bounding box center [505, 210] width 932 height 28
paste input "[PERSON_NAME] &"
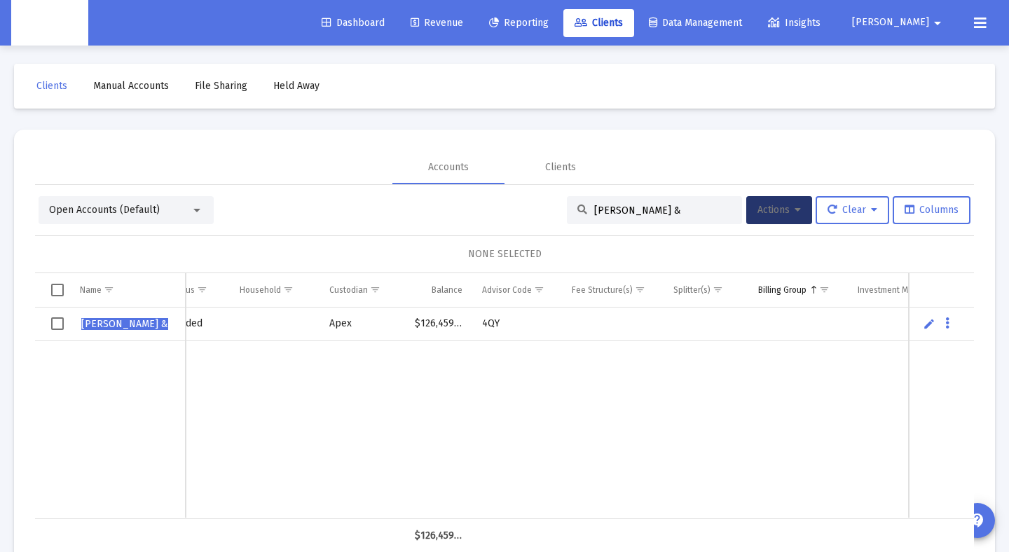
scroll to position [0, 212]
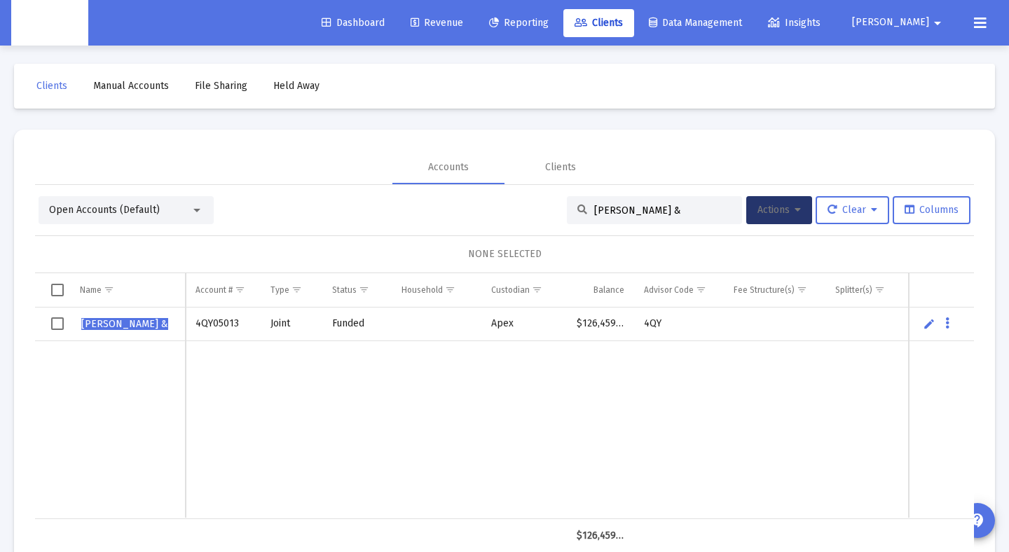
type input "[PERSON_NAME] &"
